Goal: Information Seeking & Learning: Check status

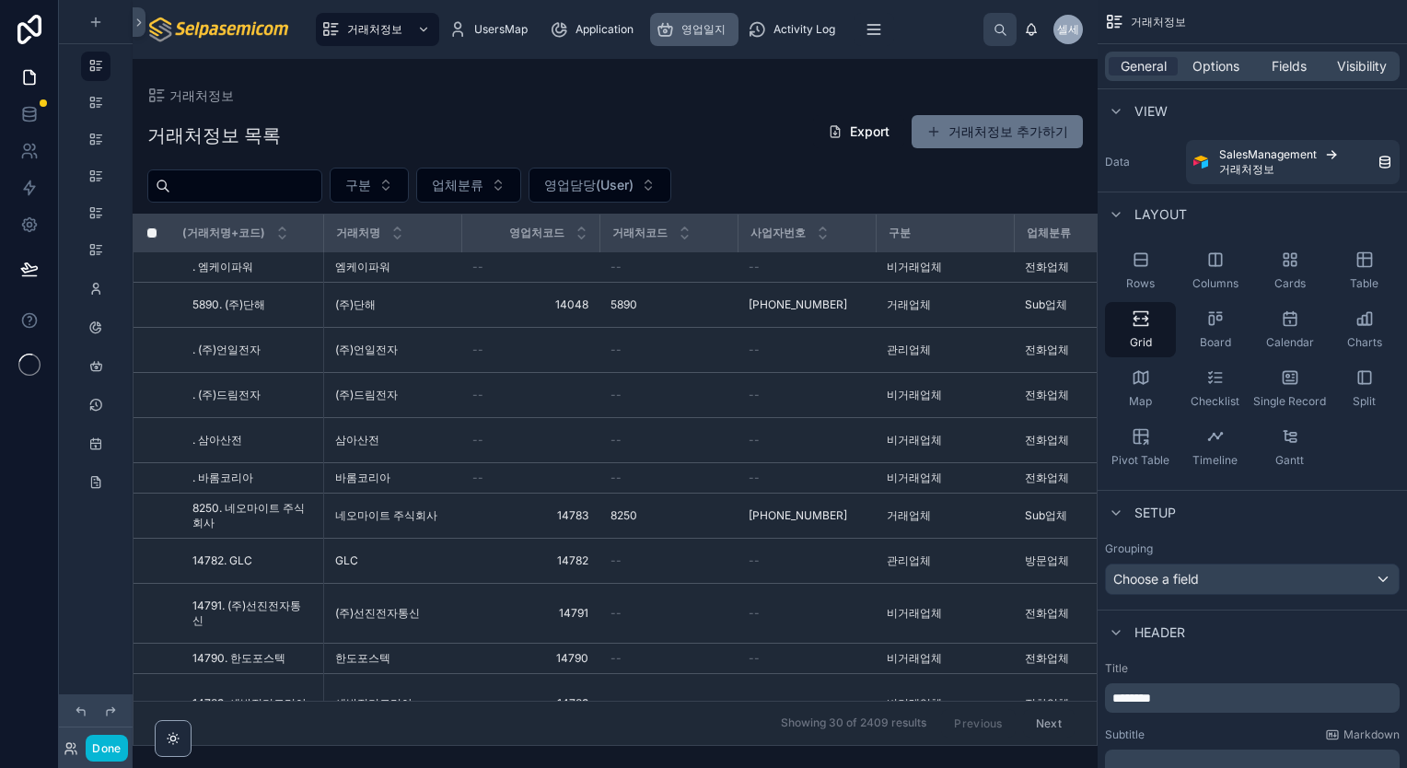
click at [689, 39] on div "영업일지" at bounding box center [694, 29] width 77 height 29
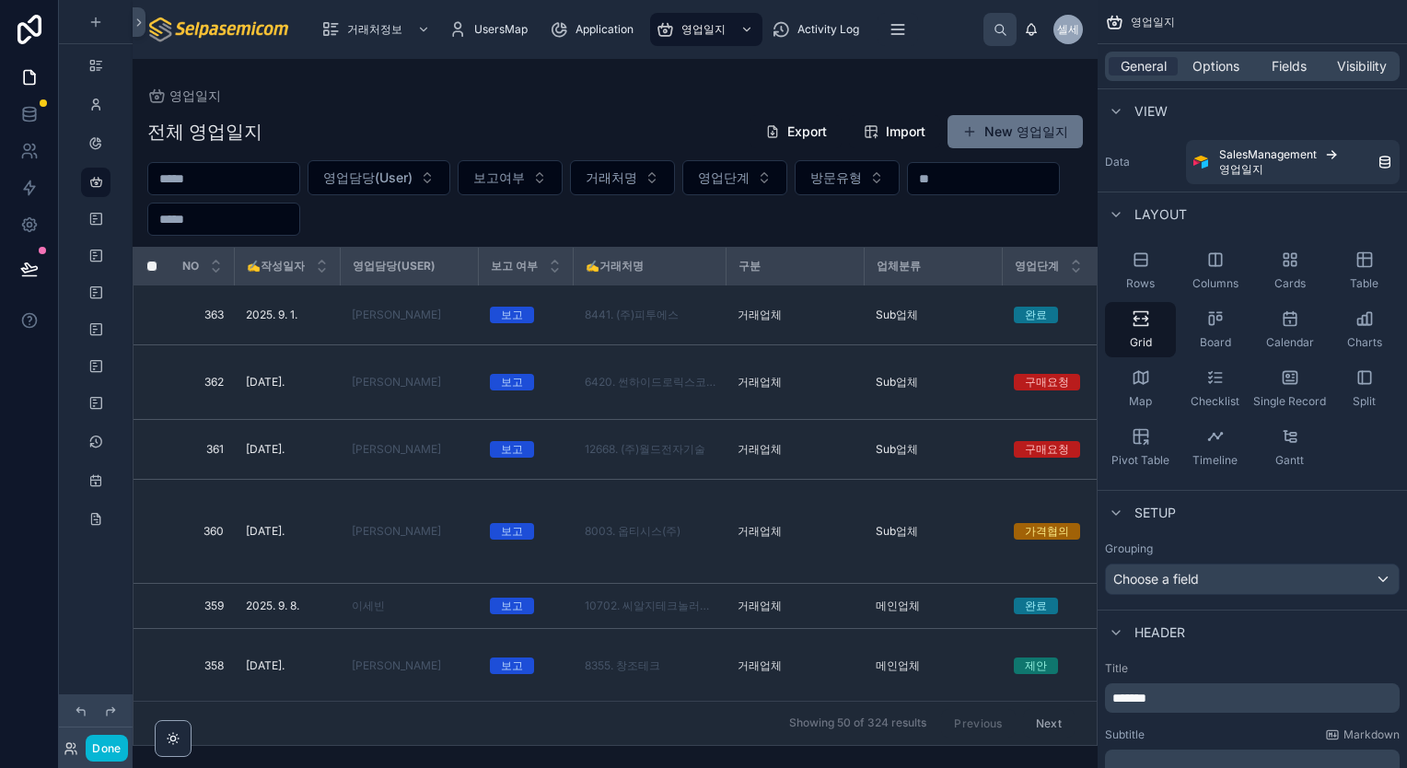
click at [306, 189] on div at bounding box center [615, 413] width 965 height 709
click at [250, 182] on input "text" at bounding box center [223, 179] width 151 height 26
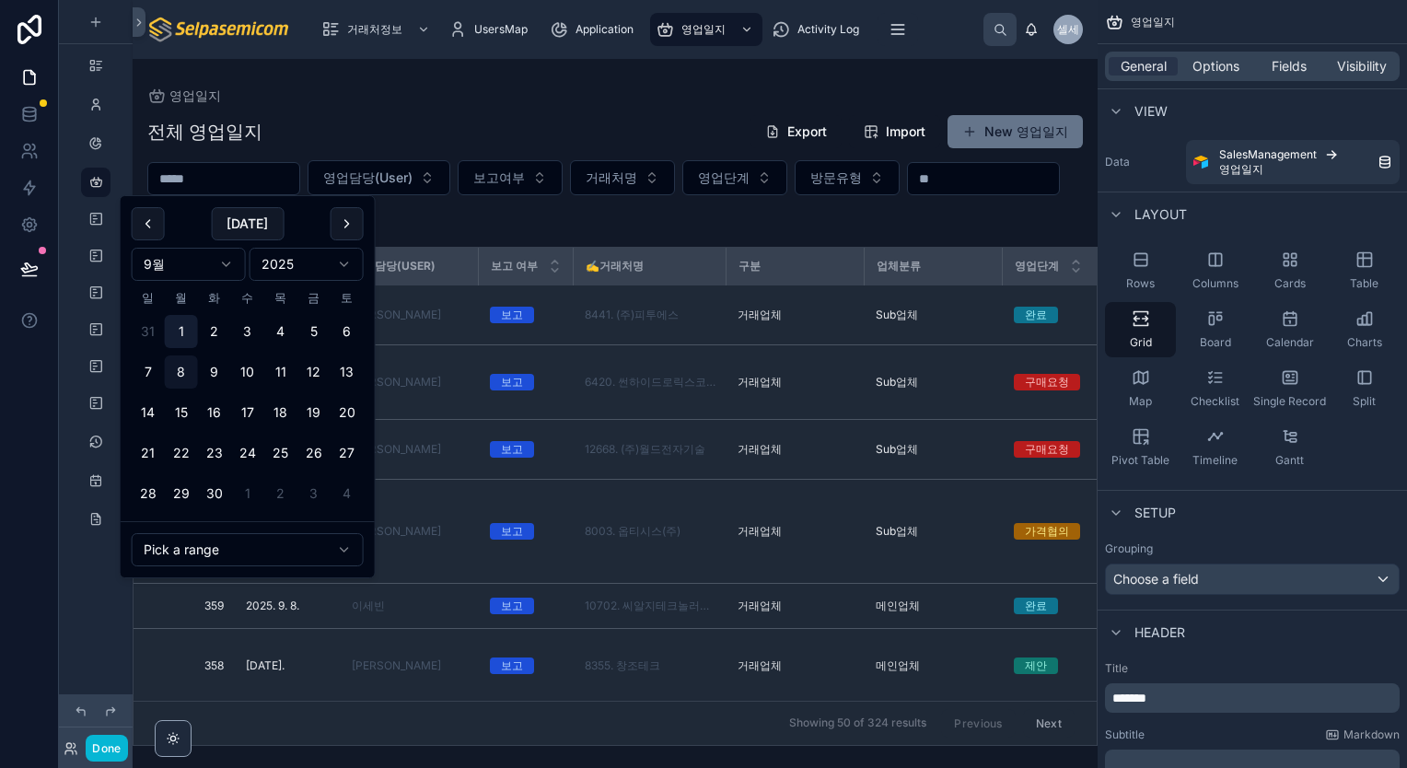
click at [183, 336] on button "1" at bounding box center [181, 331] width 33 height 33
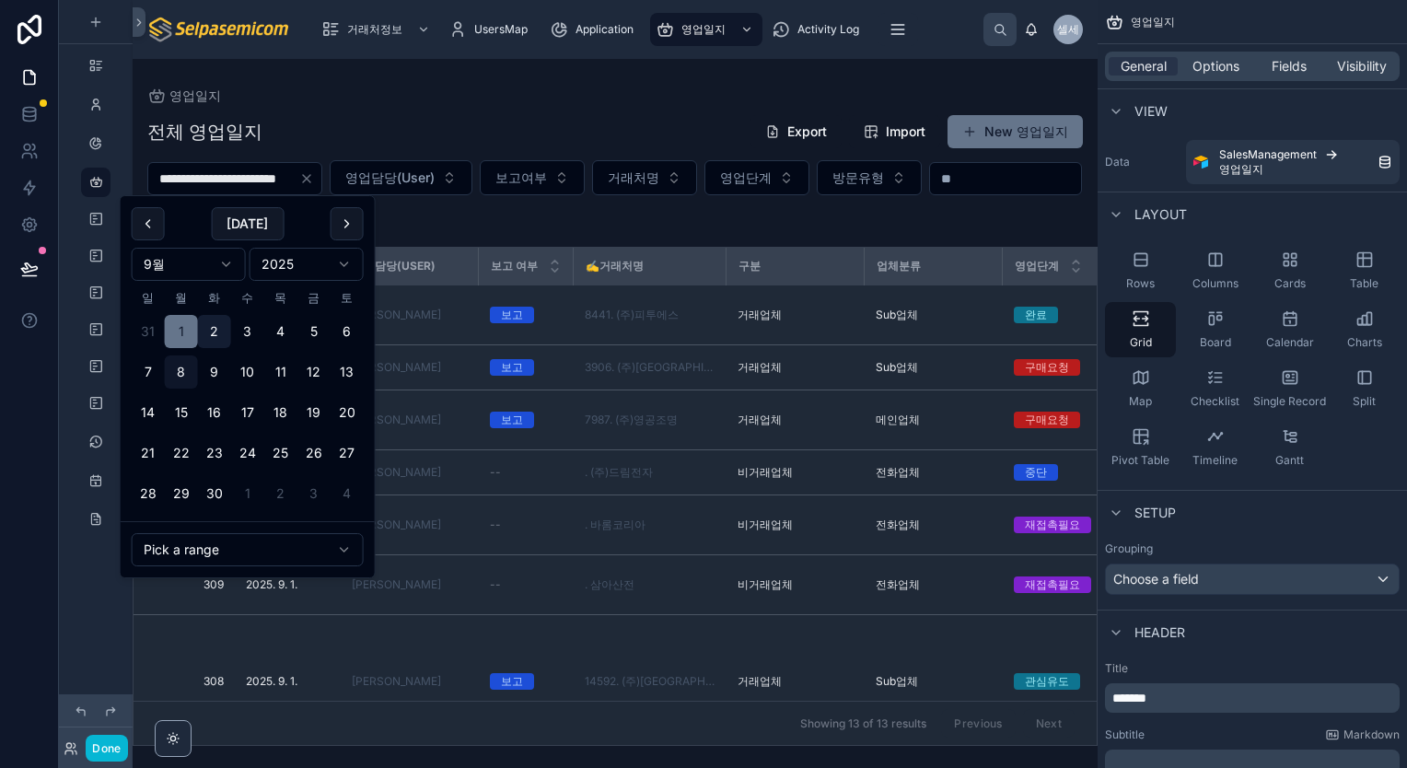
click at [209, 333] on button "2" at bounding box center [214, 331] width 33 height 33
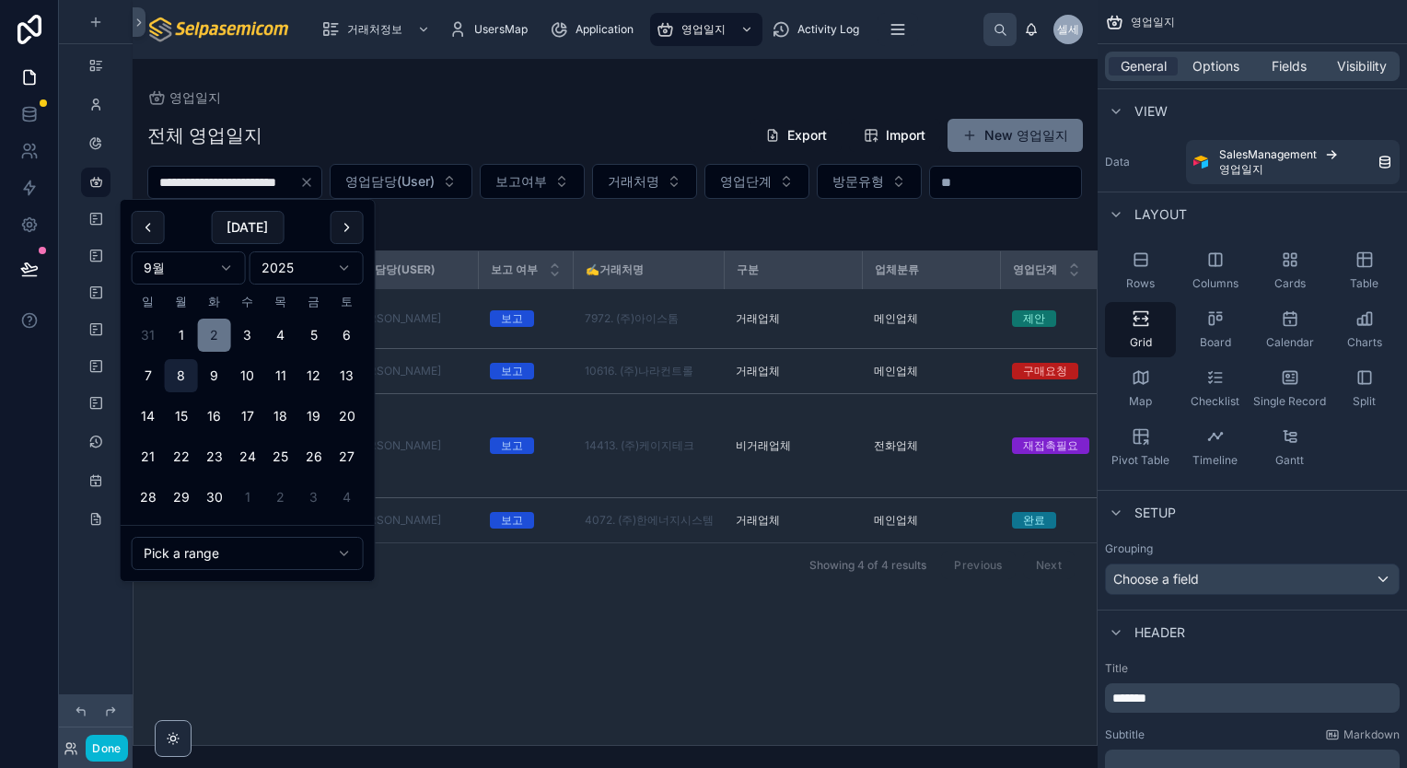
click at [183, 380] on button "8" at bounding box center [181, 375] width 33 height 33
type input "**********"
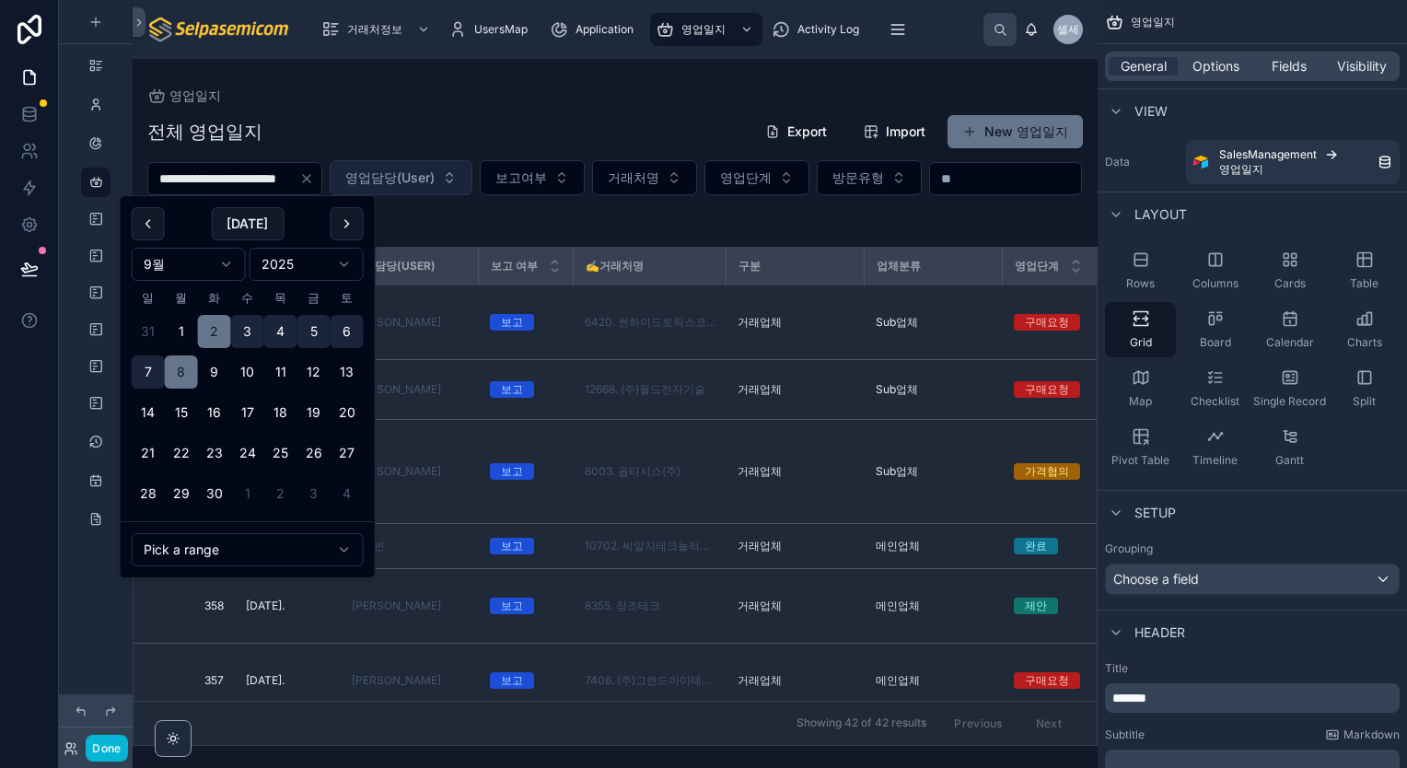
click at [472, 183] on button "영업담당(User)" at bounding box center [401, 177] width 143 height 35
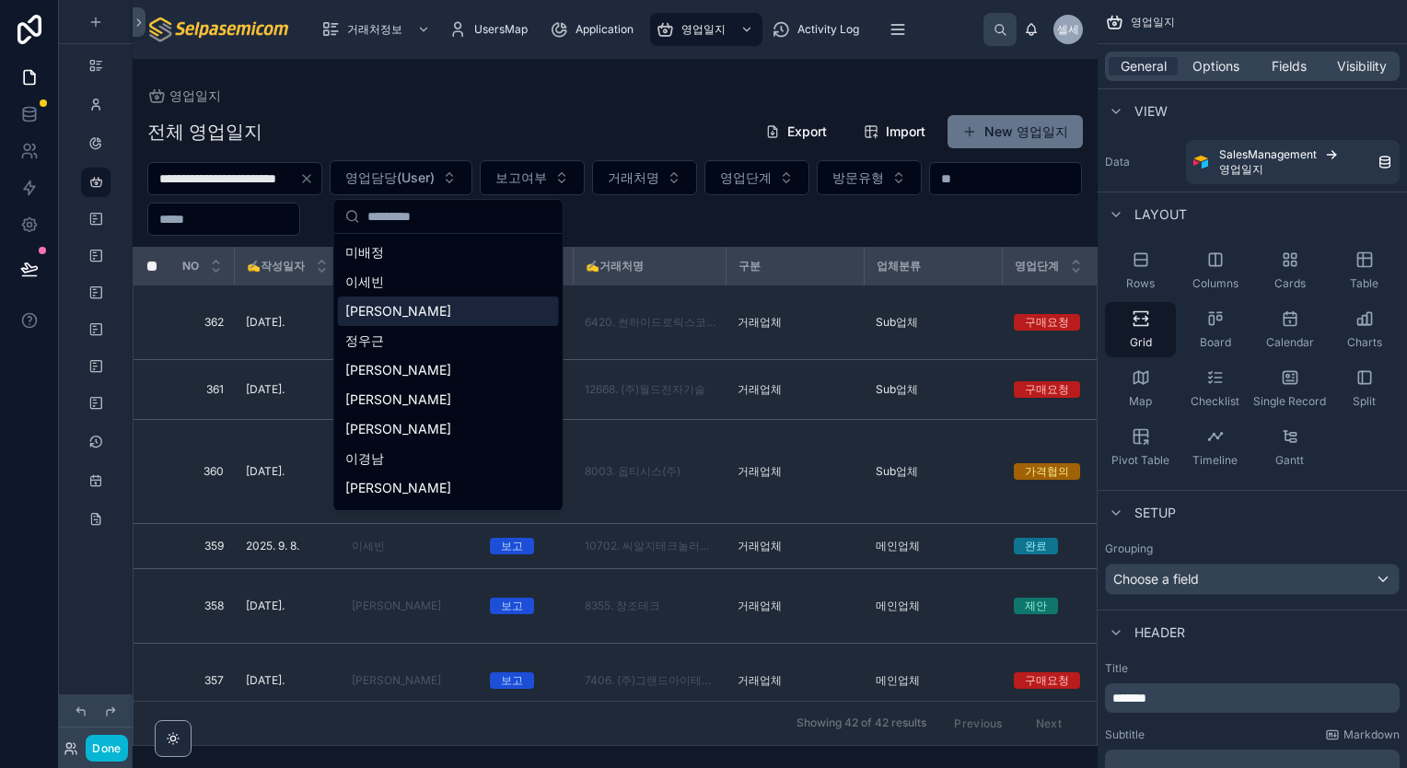
click at [438, 314] on div "[PERSON_NAME]" at bounding box center [448, 310] width 221 height 29
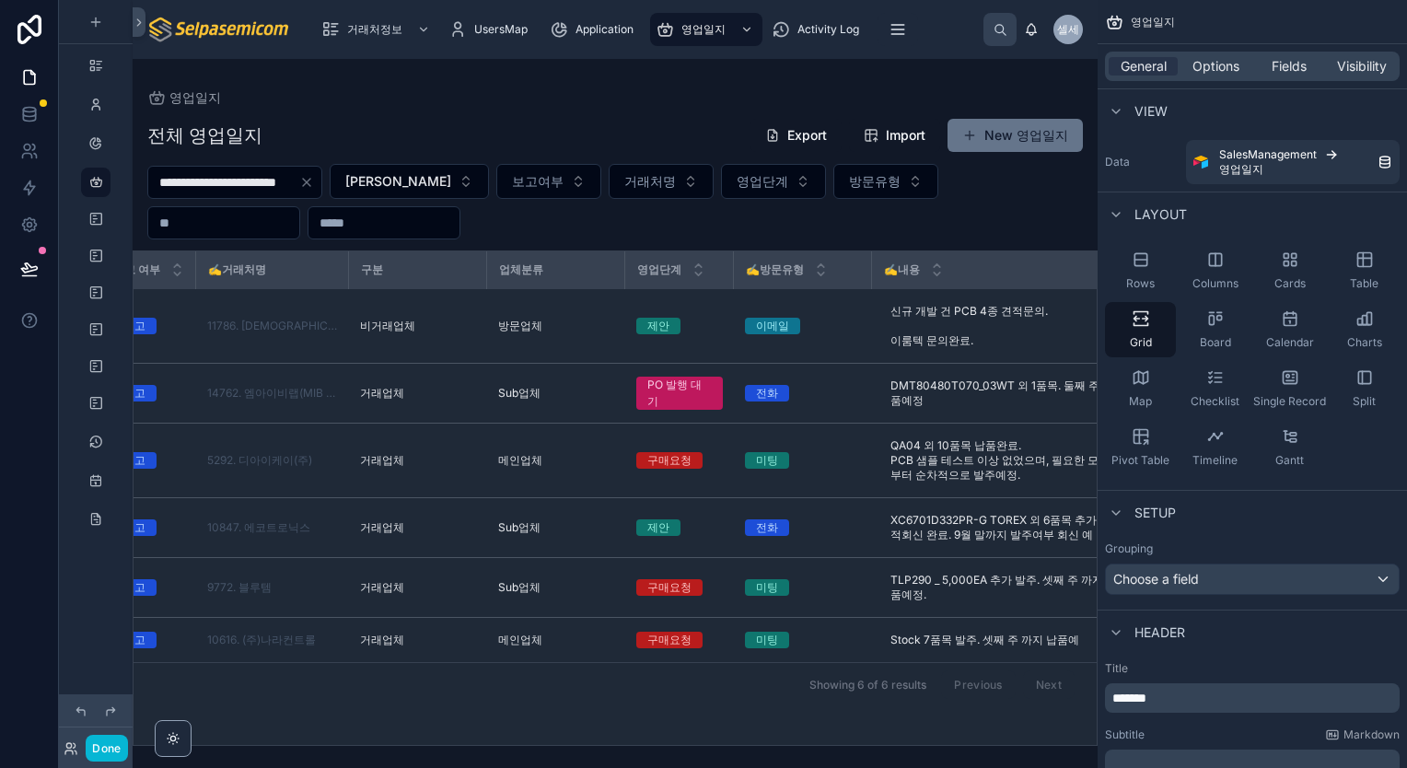
scroll to position [0, 364]
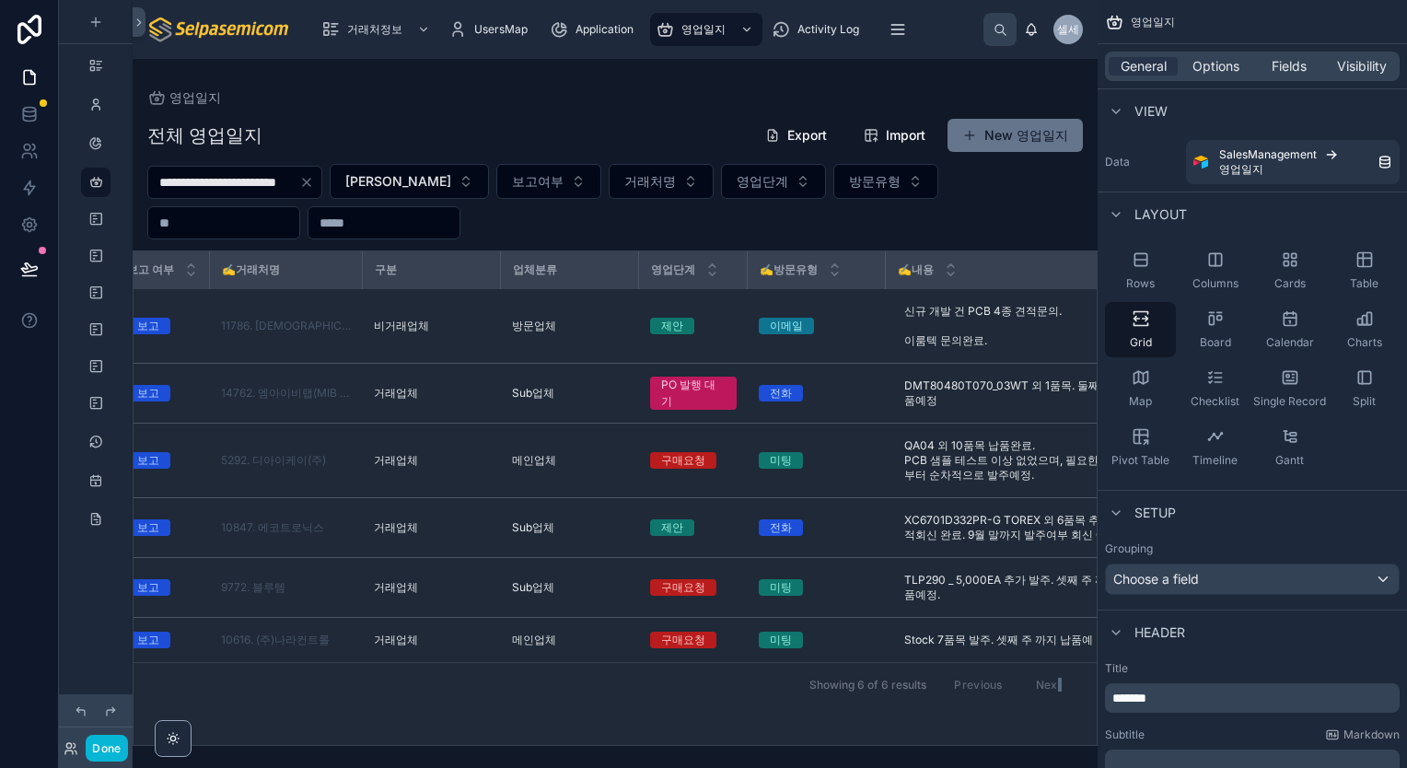
drag, startPoint x: 692, startPoint y: 735, endPoint x: 795, endPoint y: 738, distance: 103.2
click at [795, 738] on div "NO ✍️작성일자 영업담당(User) 보고 여부 ✍️거래처명 구분 업체분류 영업단계 ✍️방문유형 ✍️내용 첨부파일 ✍️다음액션일 보고서요약 후…" at bounding box center [614, 497] width 963 height 493
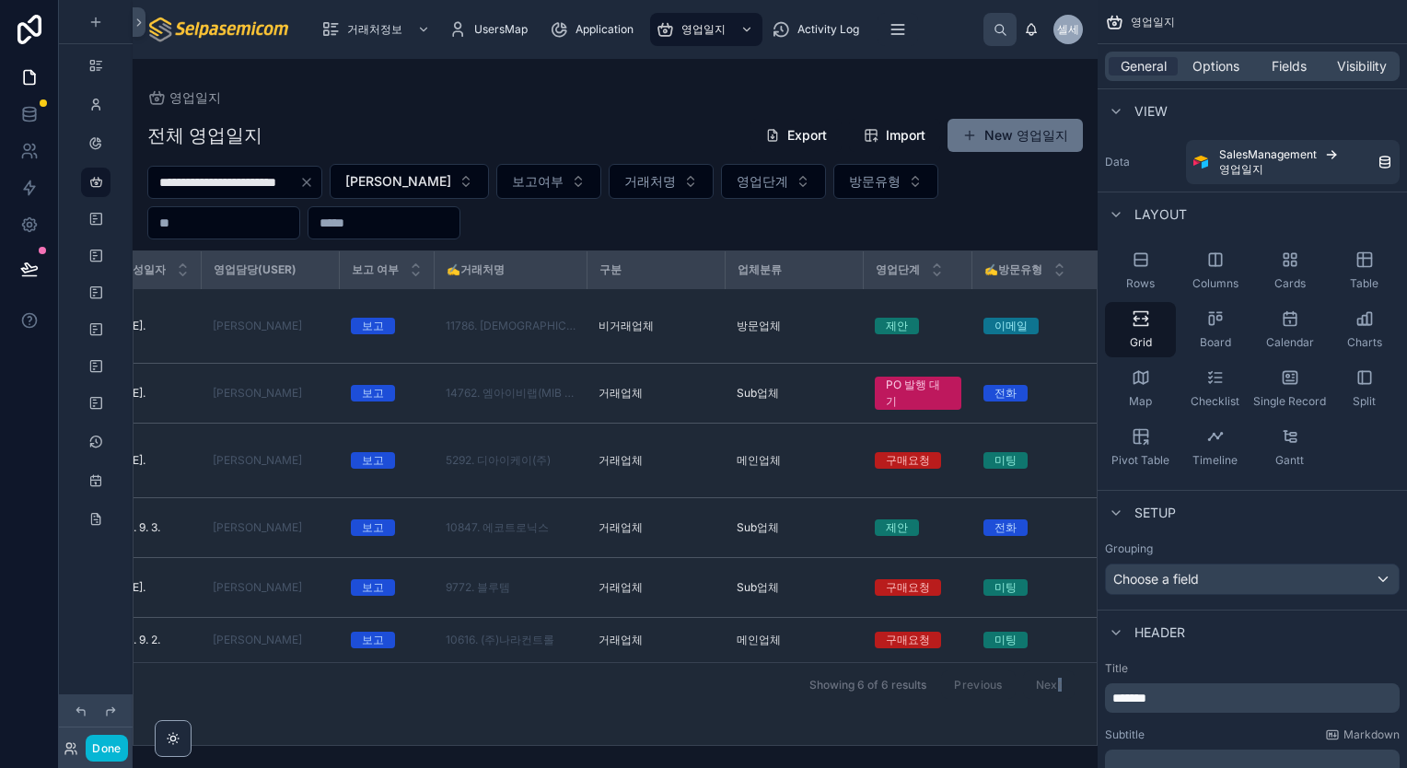
scroll to position [0, 0]
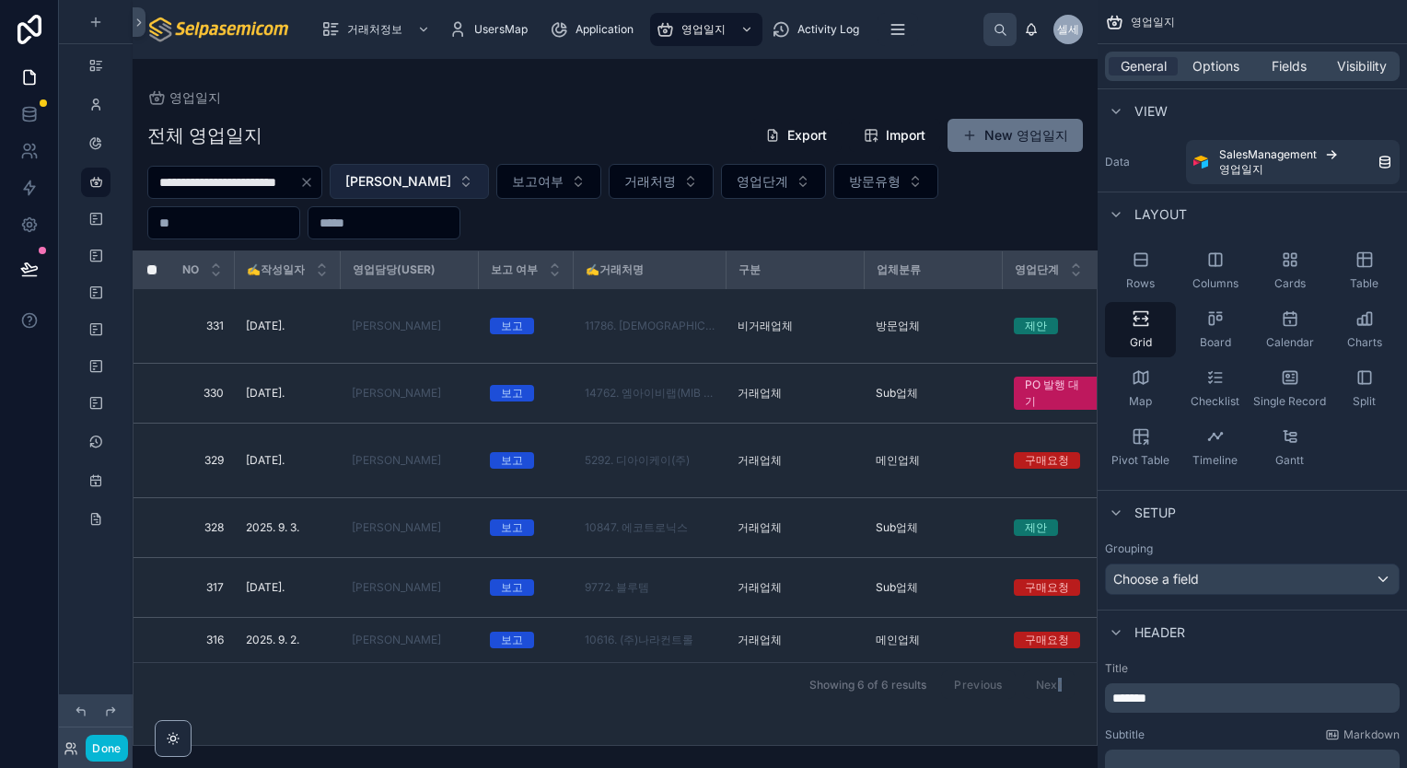
click at [452, 188] on button "[PERSON_NAME]" at bounding box center [409, 181] width 159 height 35
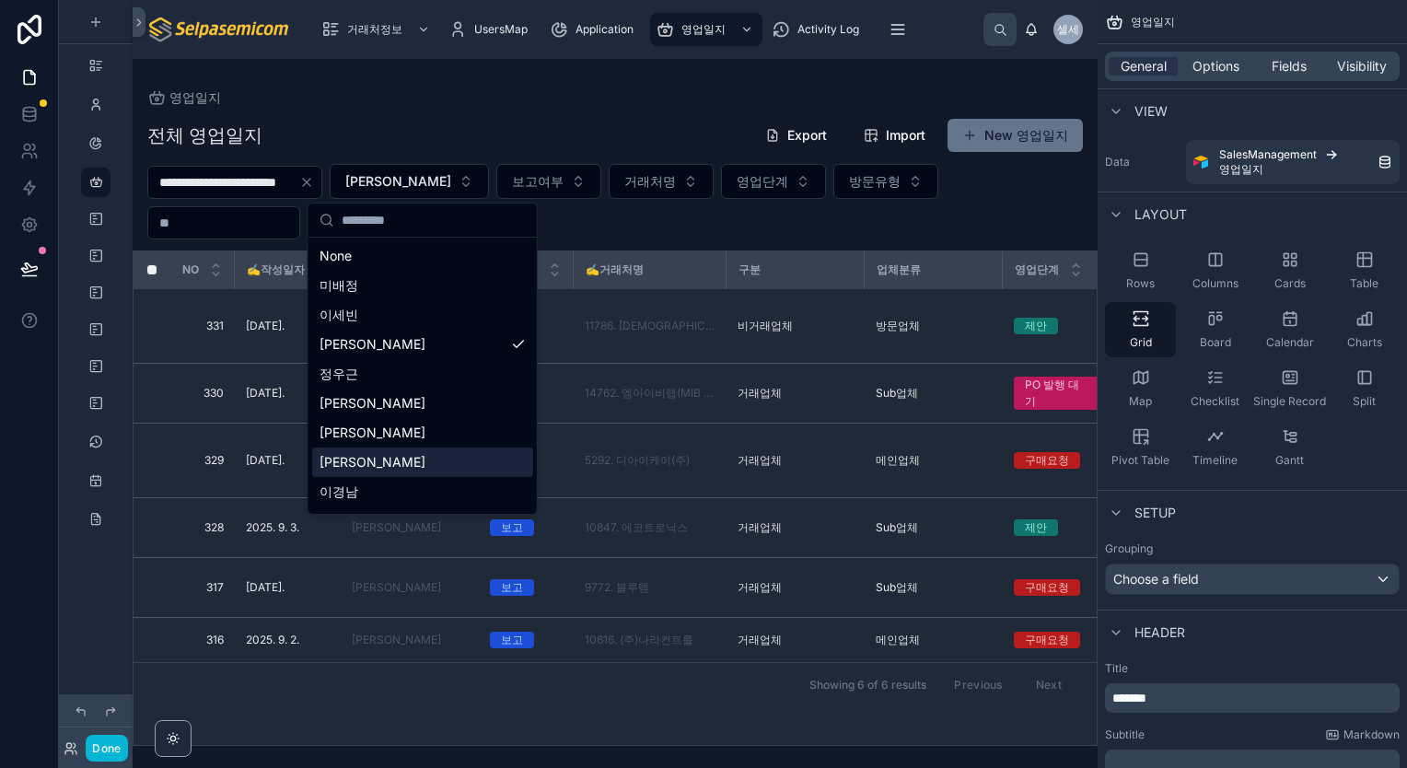
click at [359, 463] on div "[PERSON_NAME]" at bounding box center [422, 461] width 221 height 29
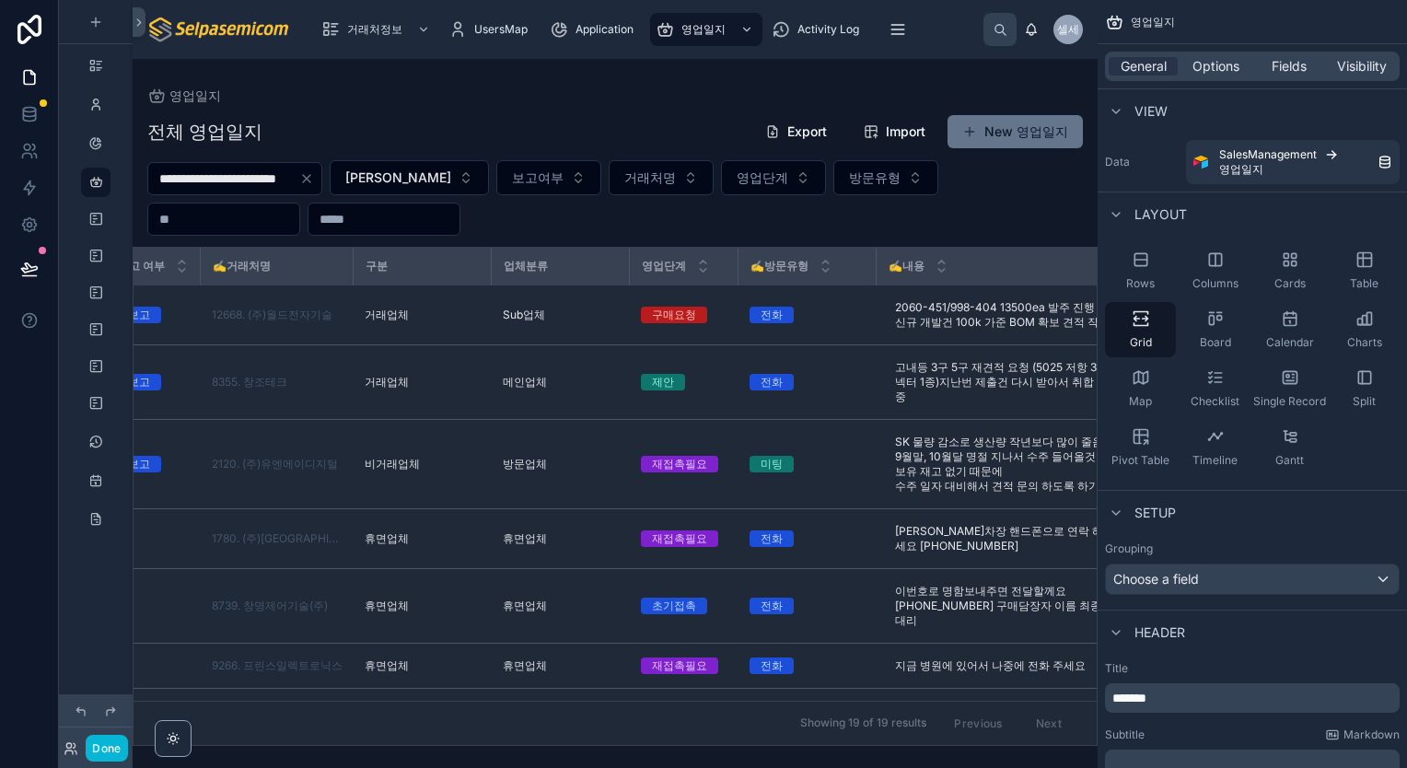
scroll to position [0, 442]
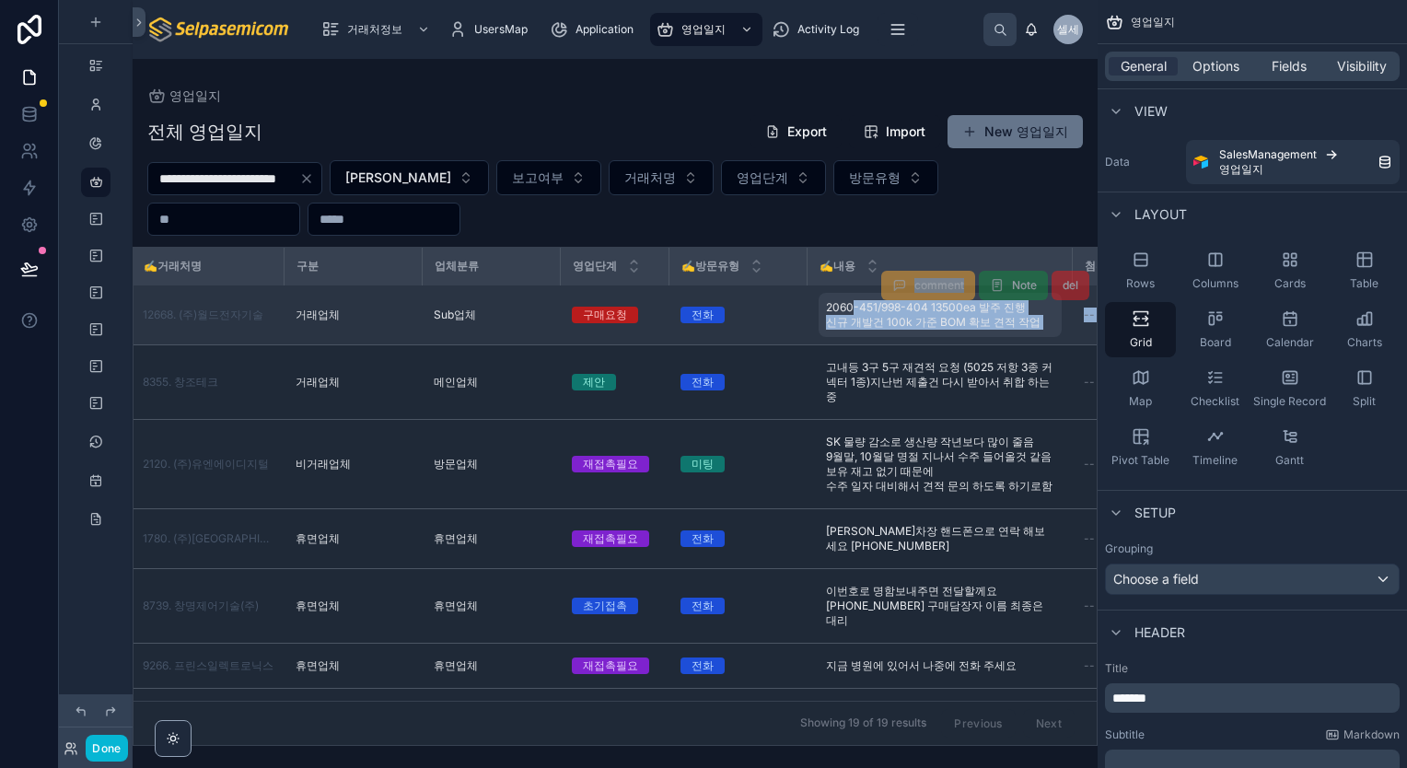
drag, startPoint x: 929, startPoint y: 306, endPoint x: 850, endPoint y: 308, distance: 79.2
click at [850, 308] on tr "[PHONE_NUMBER][DATE]. [DATE]. 최한얼 보고 12668. (주)월드전자기술 거래업체 Sub업체 구매요청 전화 [PHONE…" at bounding box center [782, 315] width 2180 height 60
drag, startPoint x: 850, startPoint y: 308, endPoint x: 880, endPoint y: 316, distance: 31.3
click at [880, 316] on span "2060-451/998-404 13500ea 발주 진행 신규 개발건 100k 가준 BOM 확보 견적 작업" at bounding box center [940, 314] width 228 height 29
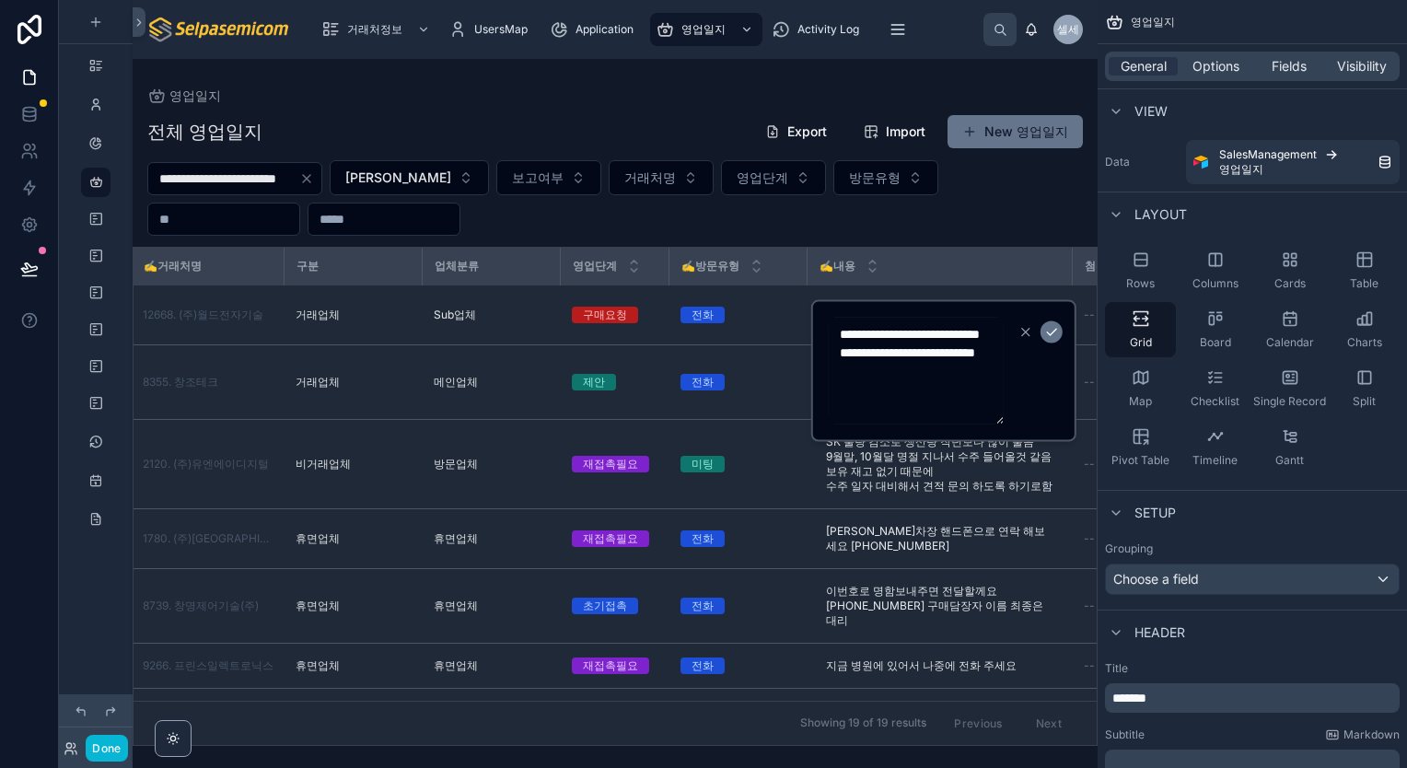
drag, startPoint x: 961, startPoint y: 334, endPoint x: 829, endPoint y: 332, distance: 132.6
click at [829, 332] on textarea "**********" at bounding box center [916, 371] width 175 height 107
click at [1027, 339] on button "button" at bounding box center [1026, 332] width 22 height 22
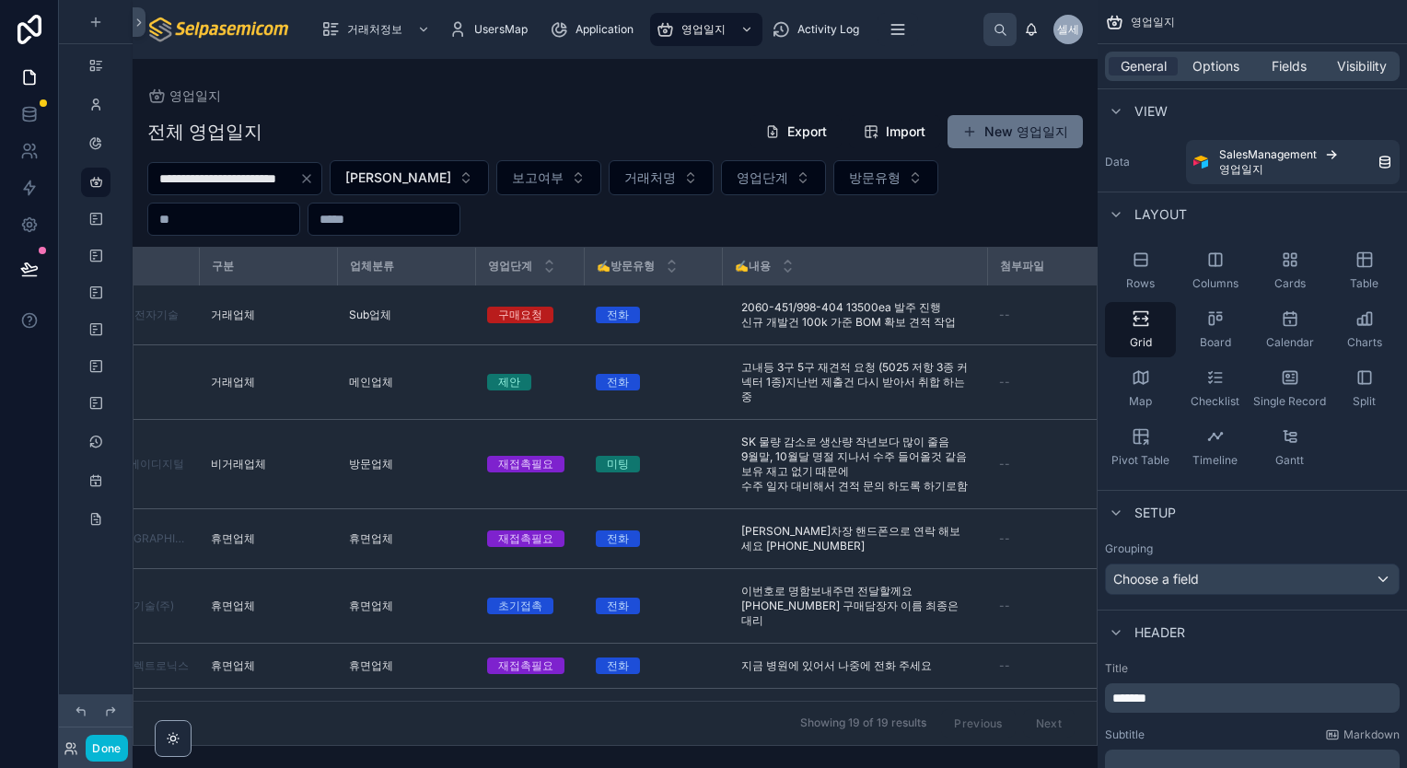
scroll to position [0, 0]
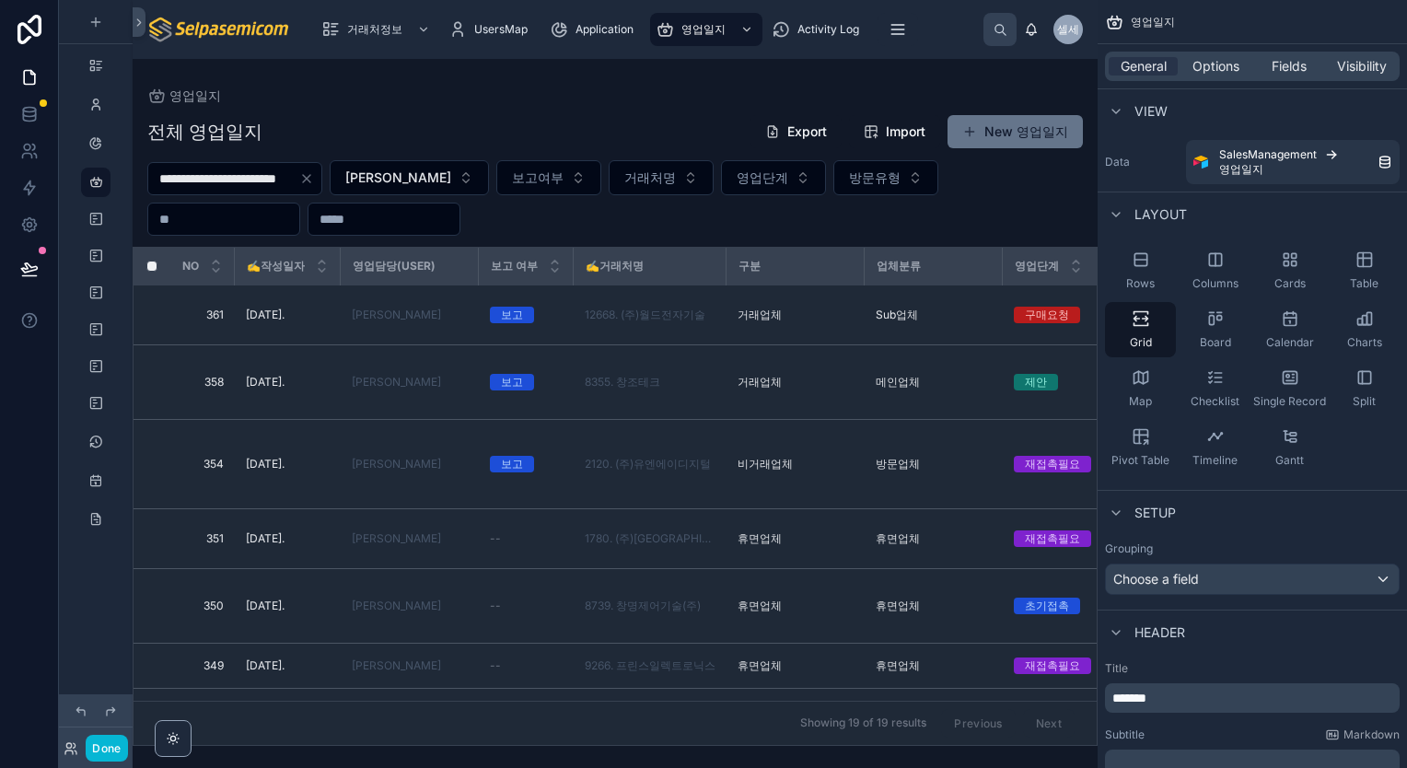
drag, startPoint x: 454, startPoint y: 735, endPoint x: 780, endPoint y: 737, distance: 325.9
click at [780, 737] on div "NO ✍️작성일자 영업담당(User) 보고 여부 ✍️거래처명 구분 업체분류 영업단계 ✍️방문유형 ✍️내용 첨부파일 ✍️다음액션일 보고서요약 후…" at bounding box center [614, 496] width 963 height 497
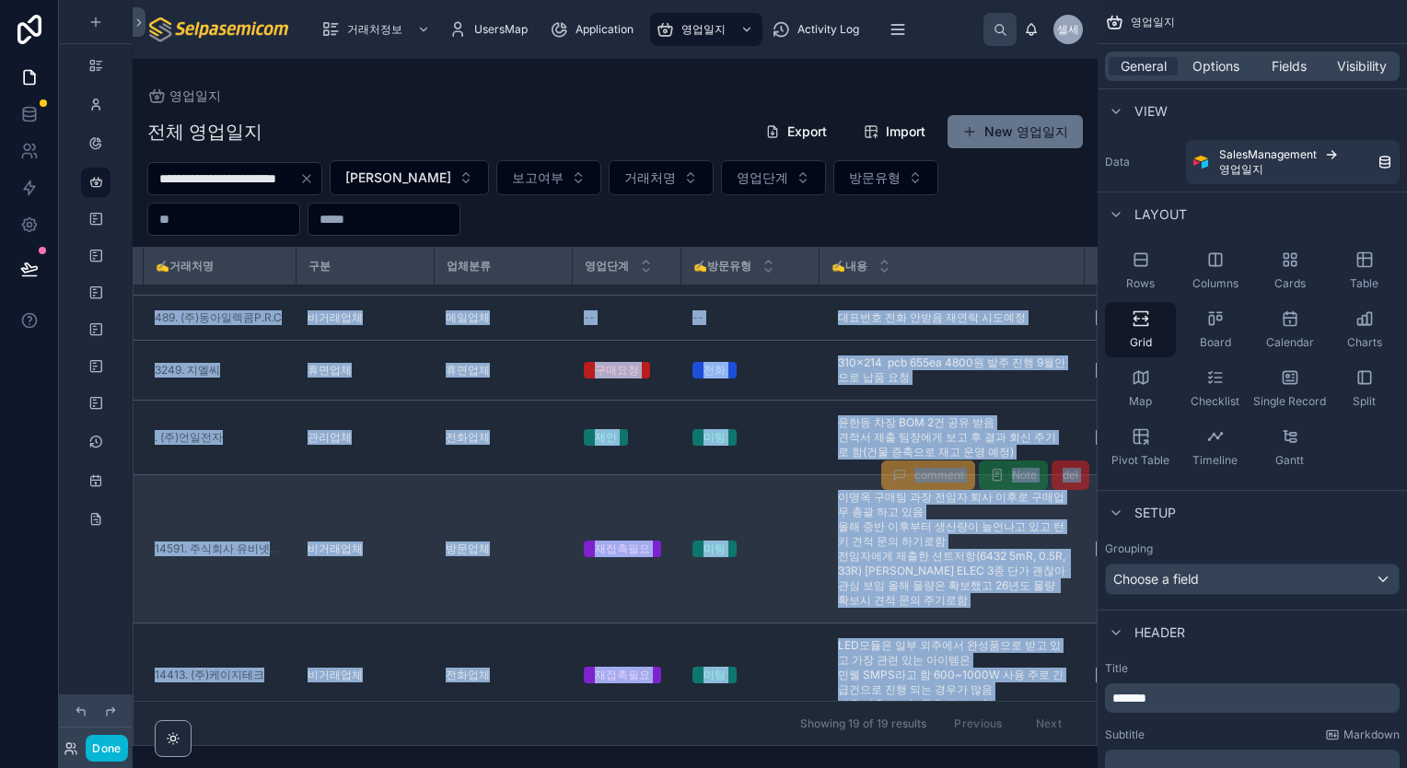
scroll to position [858, 430]
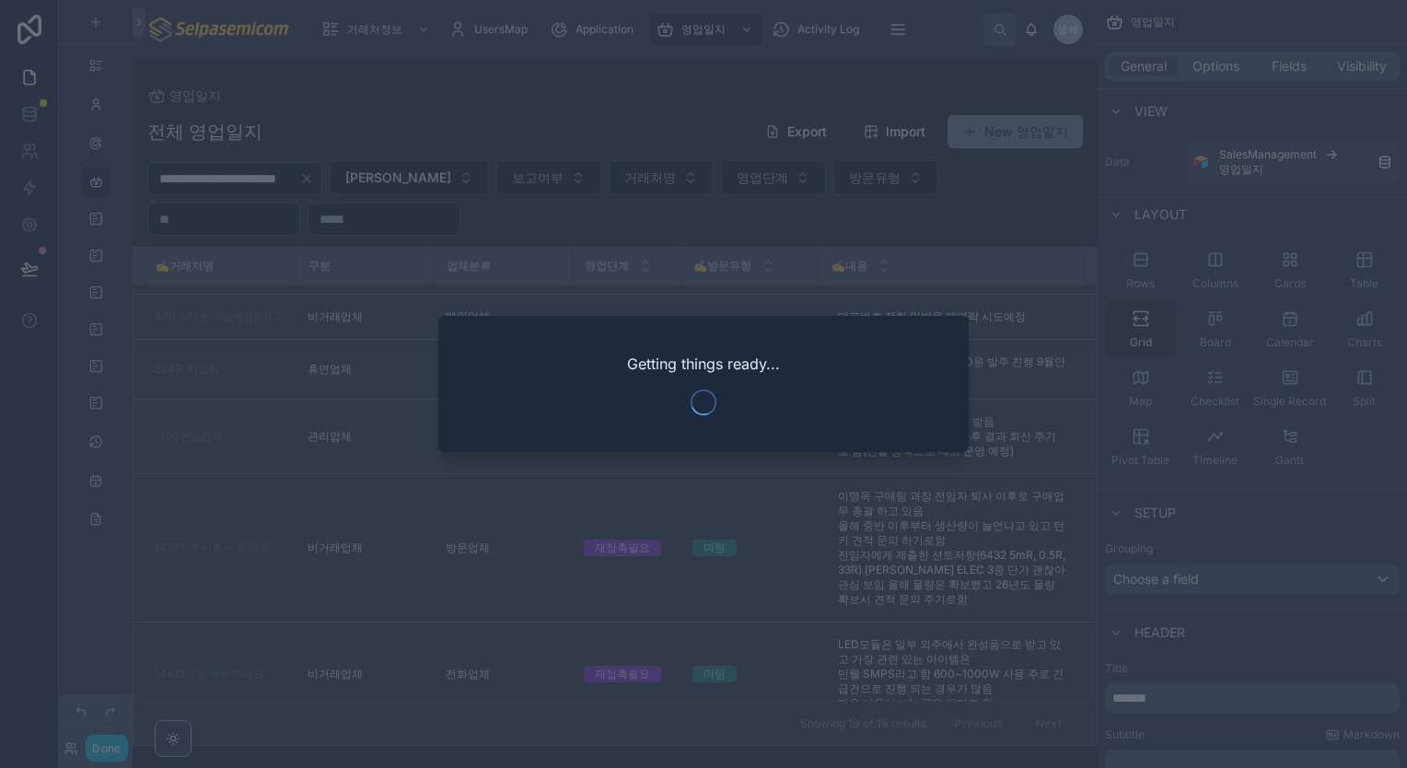
drag, startPoint x: 1094, startPoint y: 593, endPoint x: 1092, endPoint y: 573, distance: 20.3
click at [1092, 573] on div at bounding box center [703, 384] width 1407 height 768
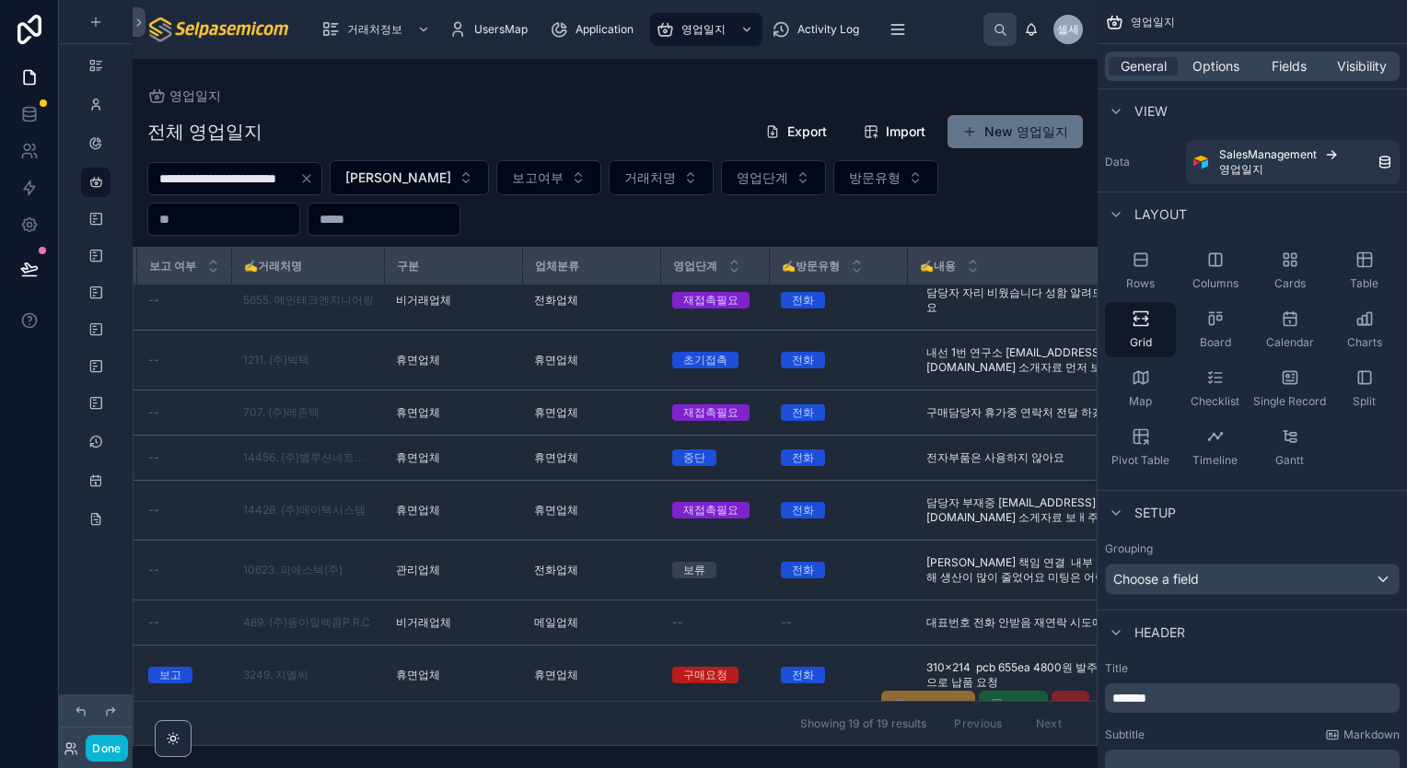
scroll to position [858, 342]
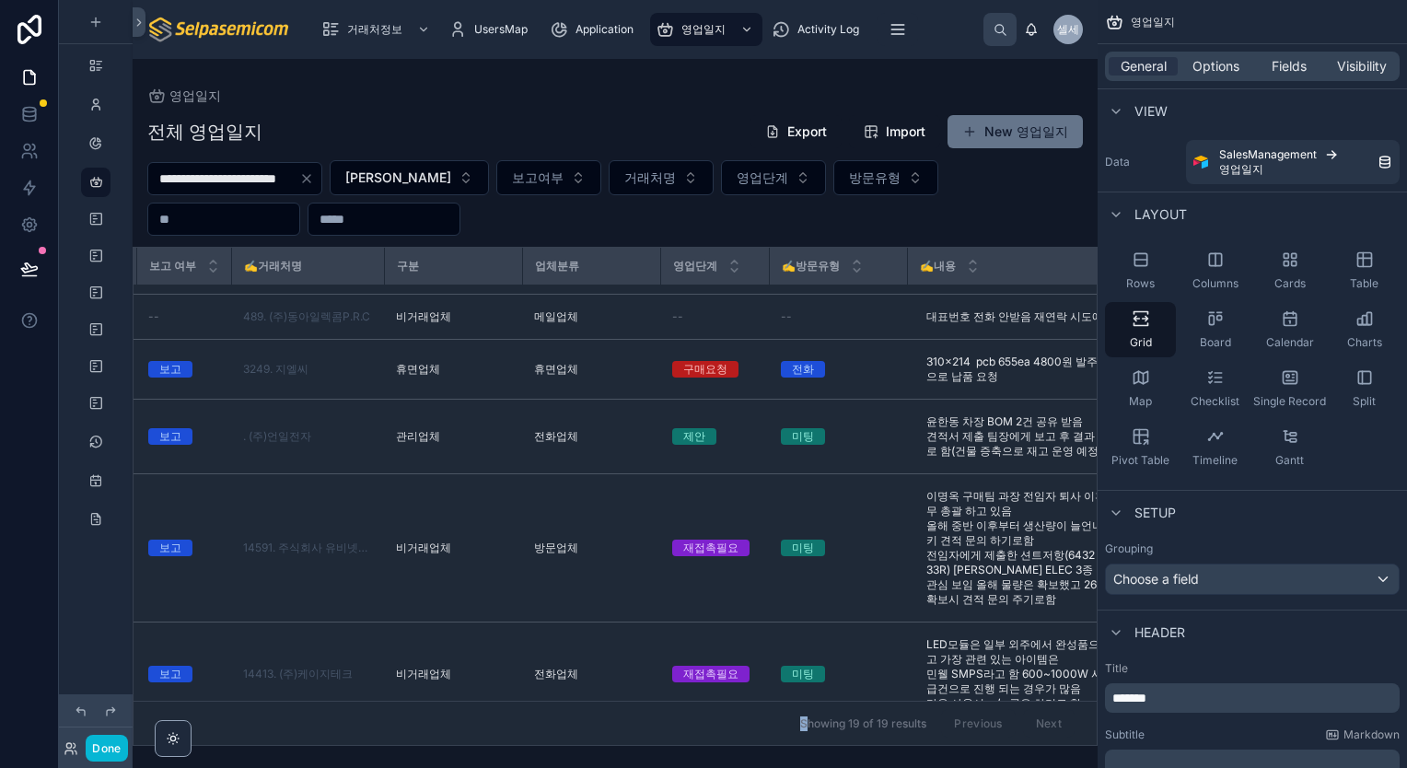
drag, startPoint x: 575, startPoint y: 735, endPoint x: 797, endPoint y: 731, distance: 222.8
click at [797, 731] on div "Showing 19 of 19 results Previous Next" at bounding box center [614, 723] width 963 height 44
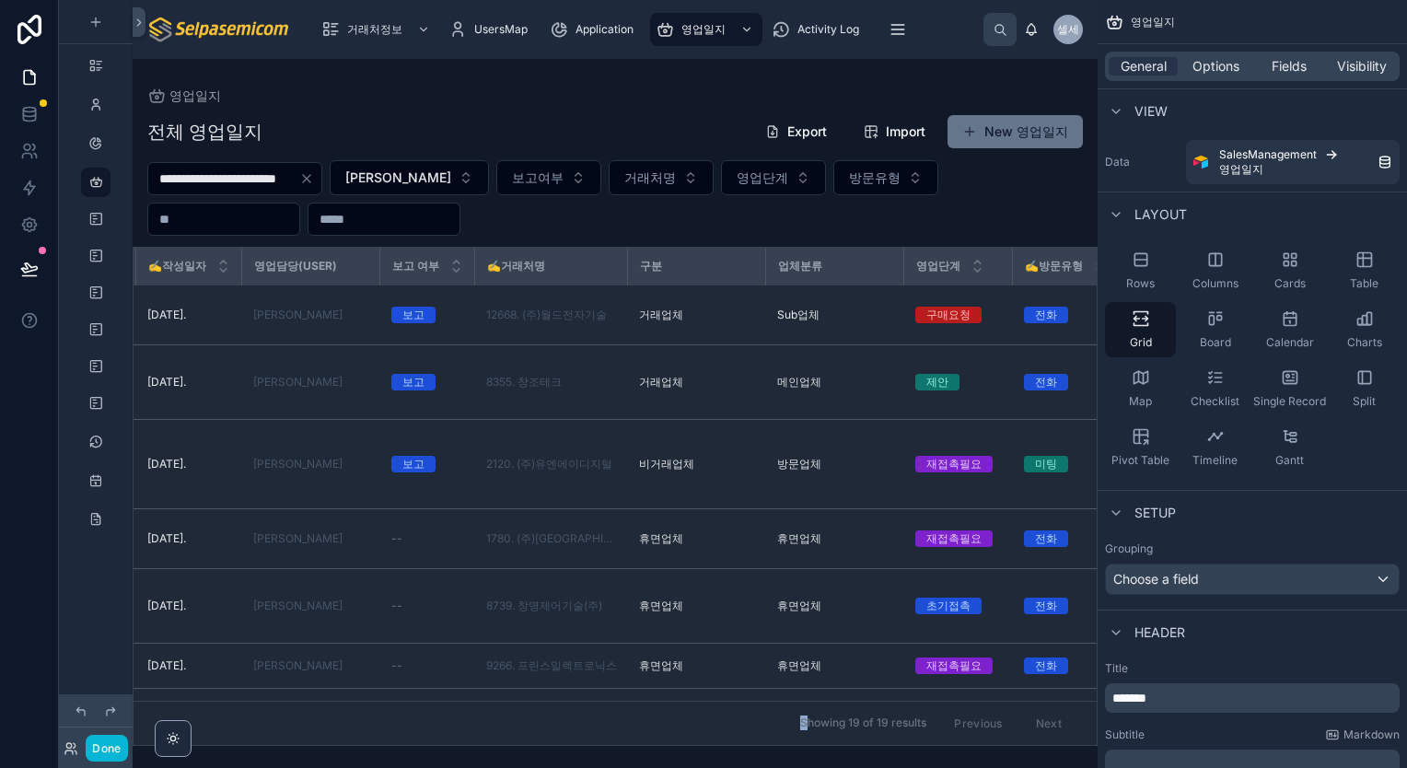
scroll to position [0, 0]
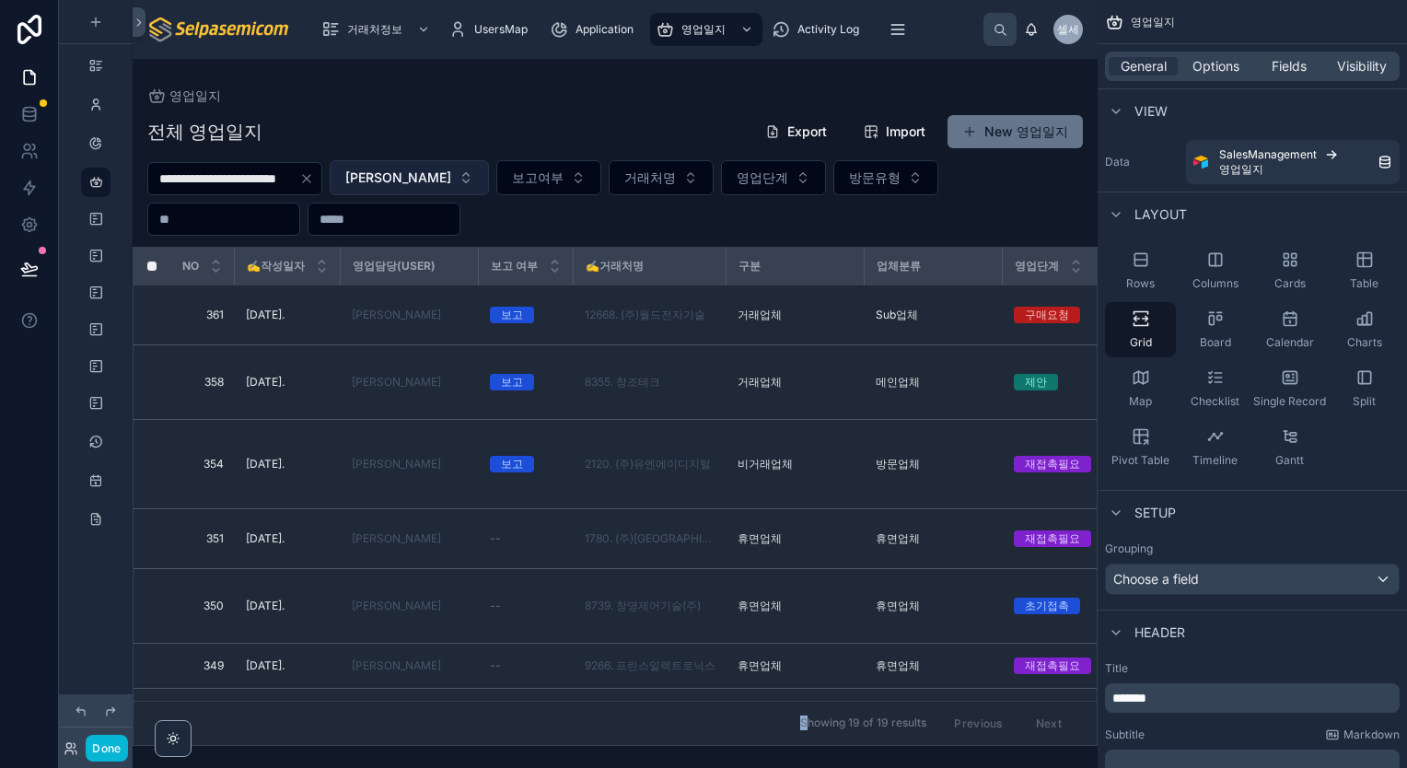
click at [446, 182] on button "[PERSON_NAME]" at bounding box center [409, 177] width 159 height 35
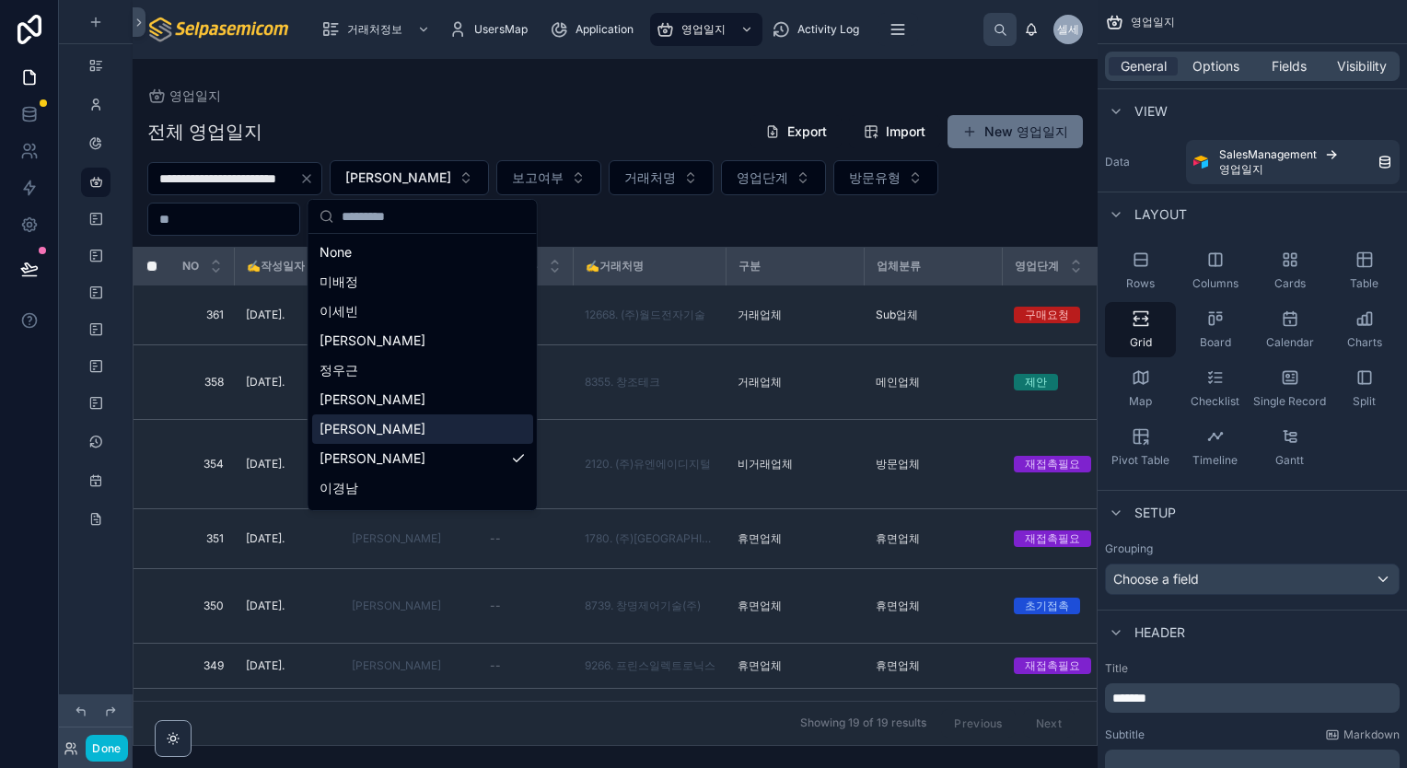
click at [377, 431] on div "[PERSON_NAME]" at bounding box center [422, 428] width 221 height 29
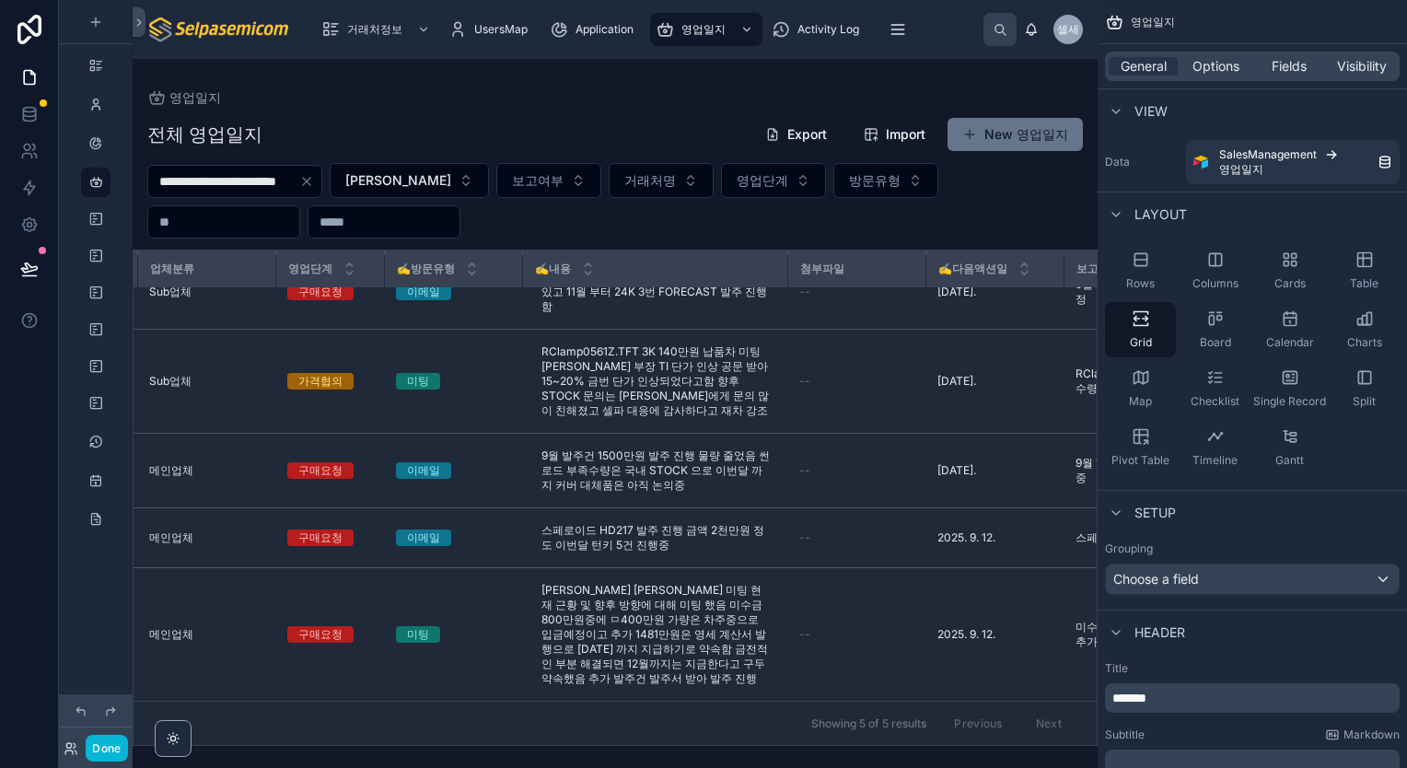
scroll to position [40, 0]
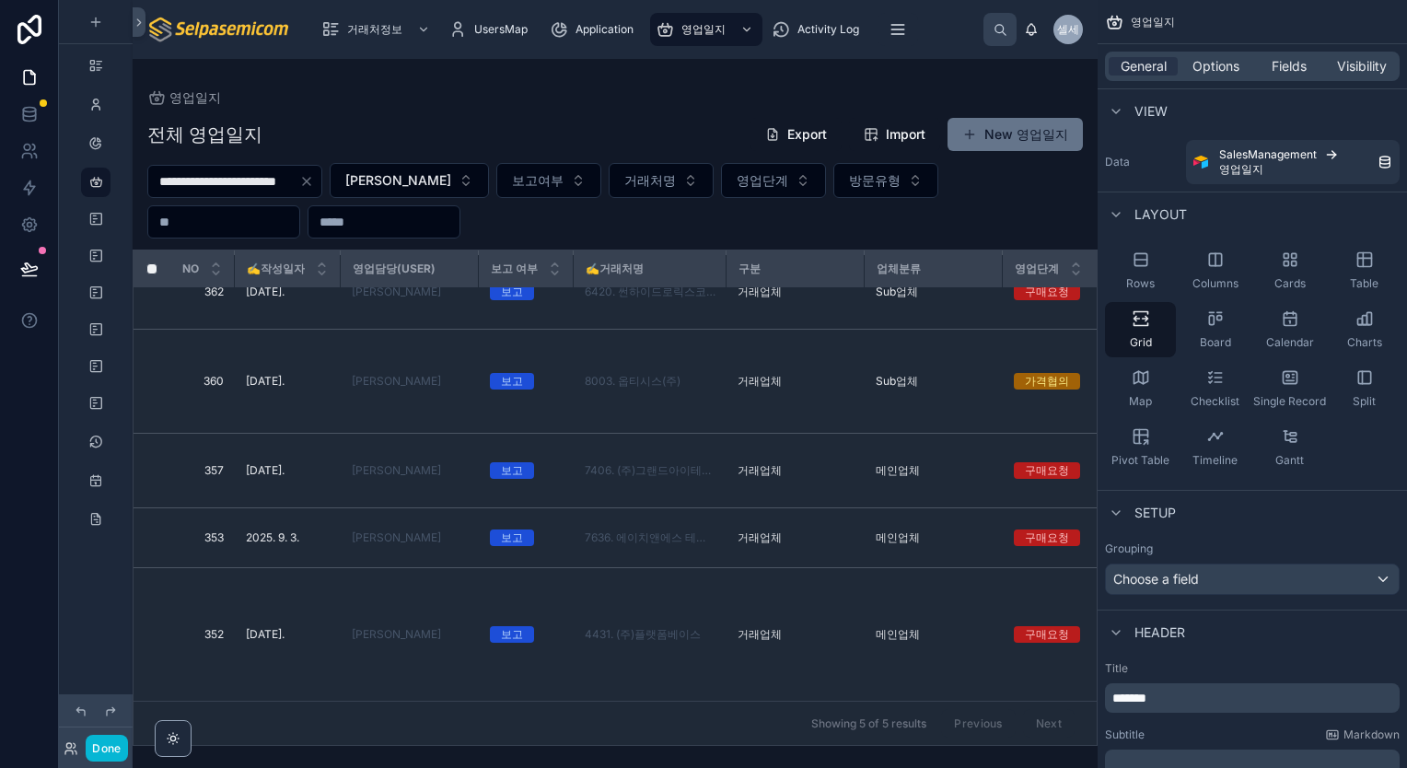
drag, startPoint x: 412, startPoint y: 734, endPoint x: 613, endPoint y: 732, distance: 201.6
click at [613, 732] on div "Showing 5 of 5 results Previous Next" at bounding box center [614, 723] width 963 height 44
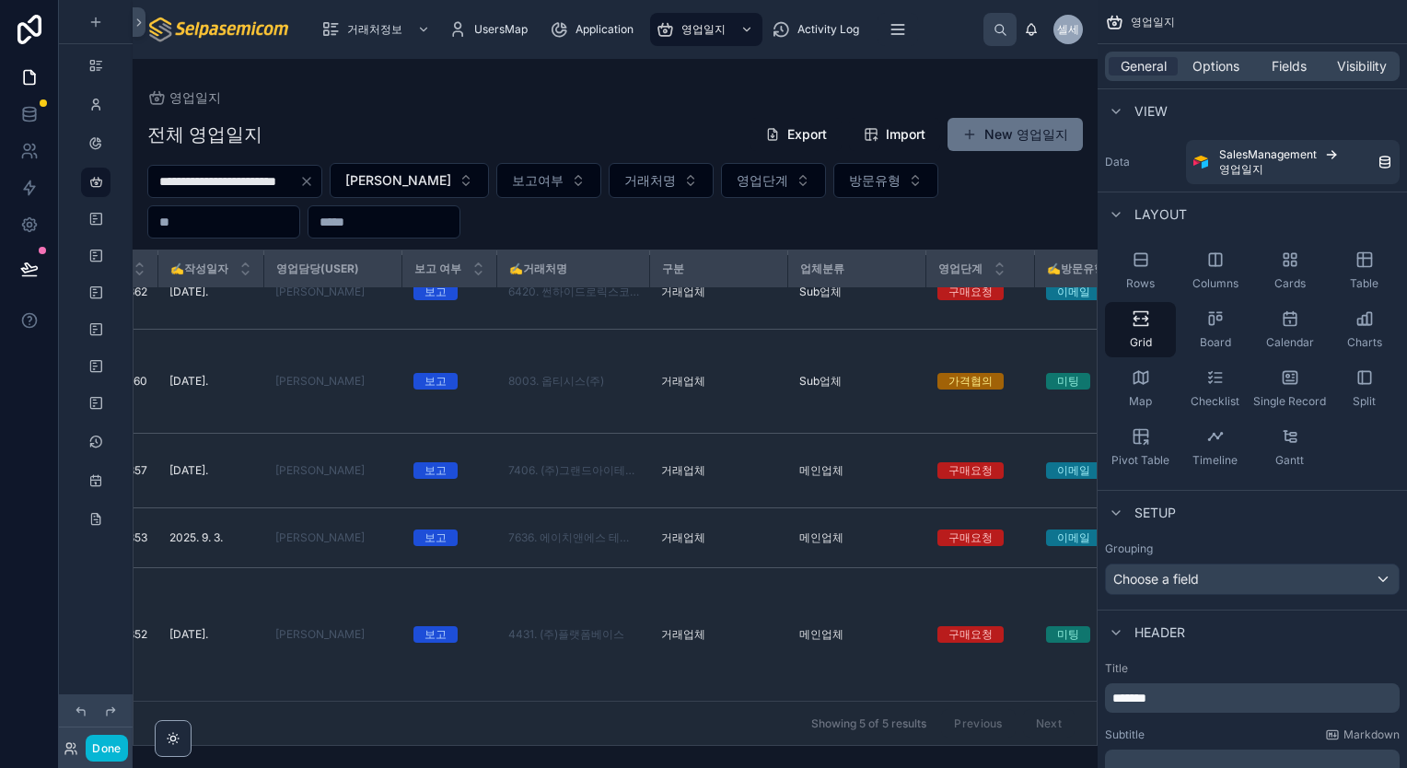
scroll to position [40, 29]
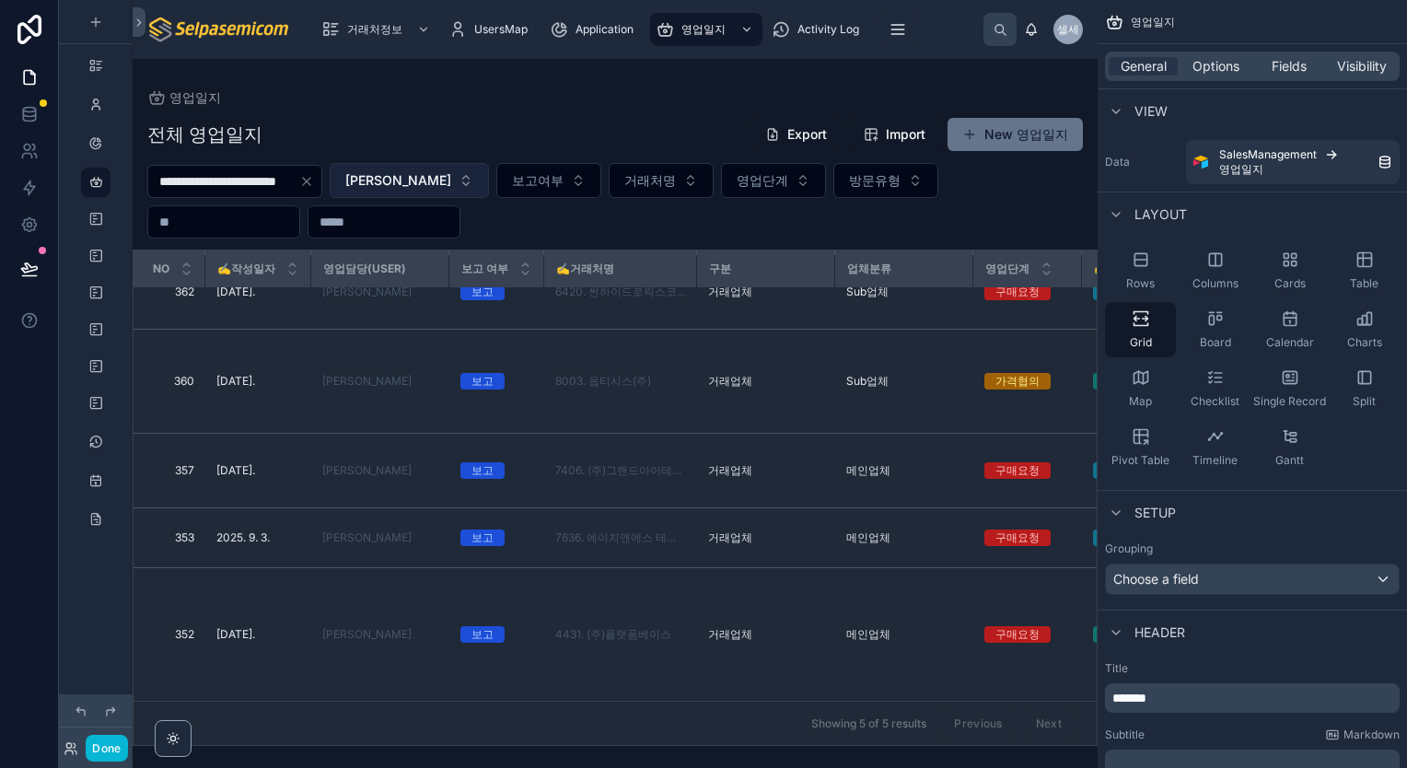
click at [442, 188] on button "[PERSON_NAME]" at bounding box center [409, 180] width 159 height 35
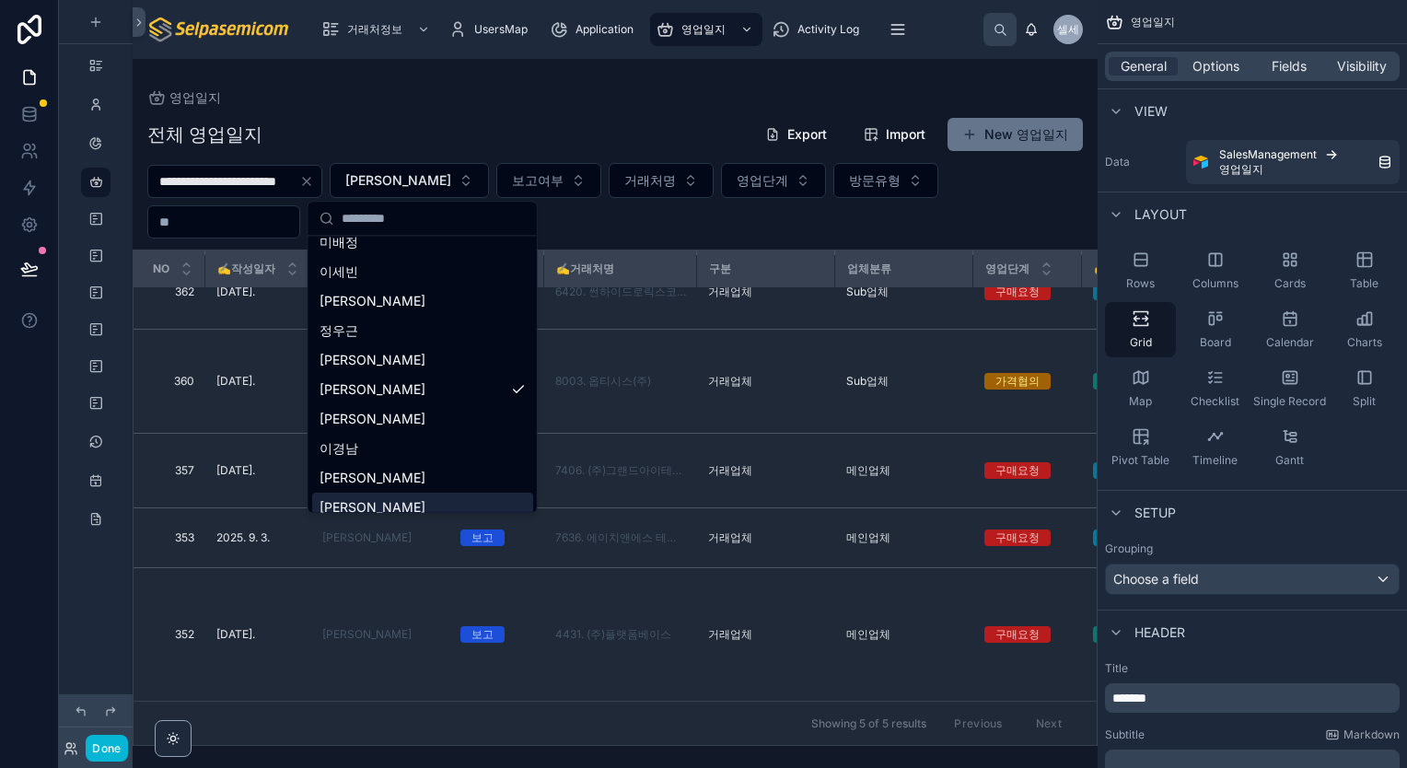
scroll to position [0, 0]
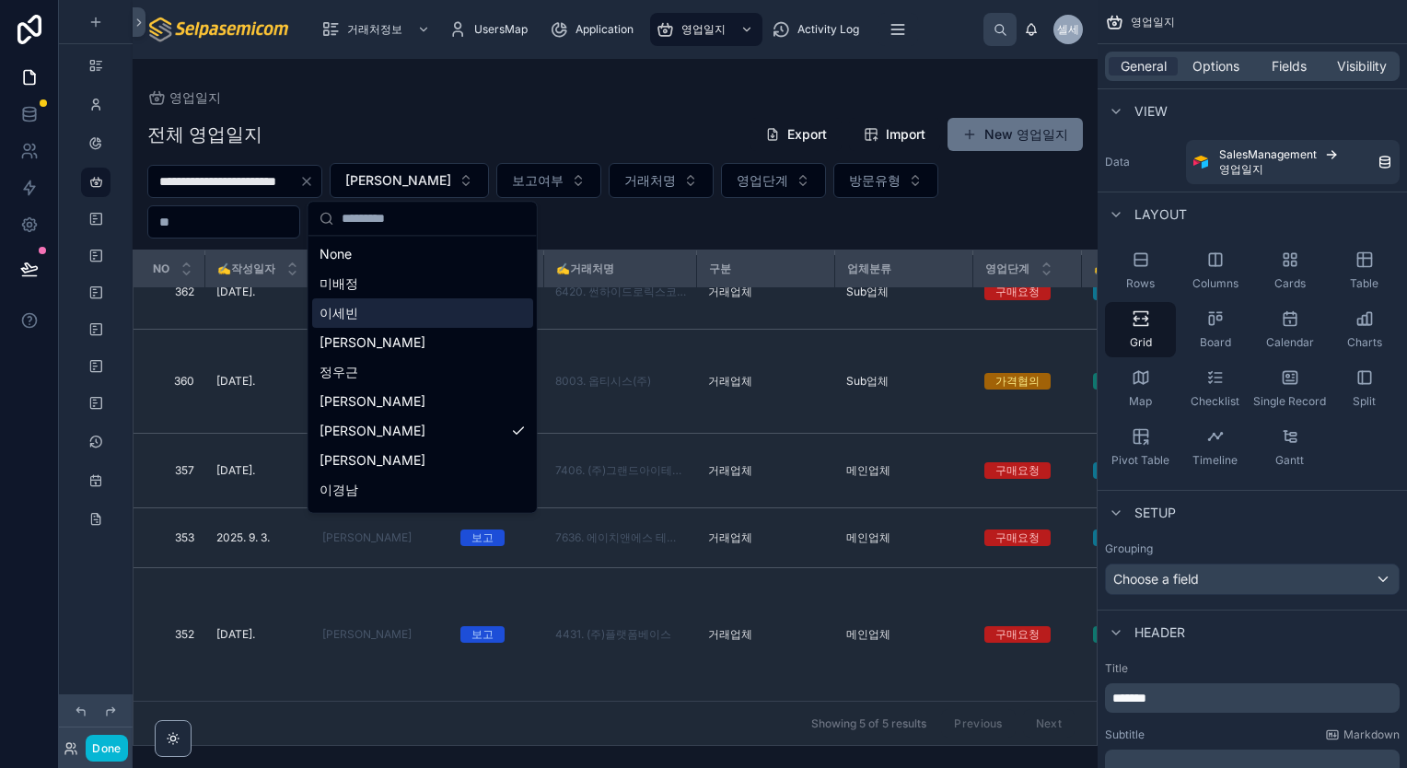
click at [346, 319] on span "이세빈" at bounding box center [338, 313] width 39 height 18
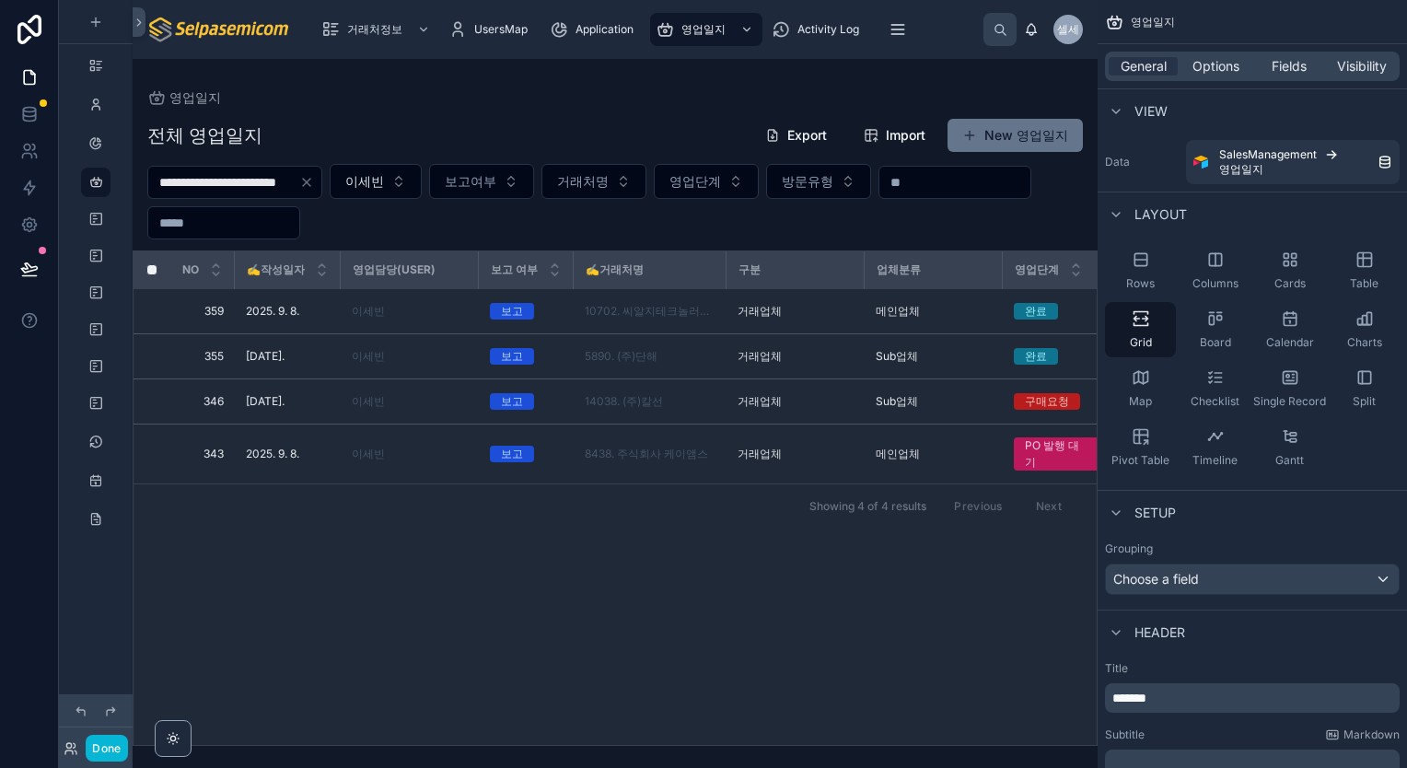
drag, startPoint x: 354, startPoint y: 735, endPoint x: 479, endPoint y: 733, distance: 125.2
click at [479, 733] on div "NO ✍️작성일자 영업담당(User) 보고 여부 ✍️거래처명 구분 업체분류 영업단계 ✍️방문유형 ✍️내용 첨부파일 ✍️다음액션일 보고서요약 후…" at bounding box center [614, 497] width 963 height 493
click at [422, 182] on button "이세빈" at bounding box center [376, 181] width 92 height 35
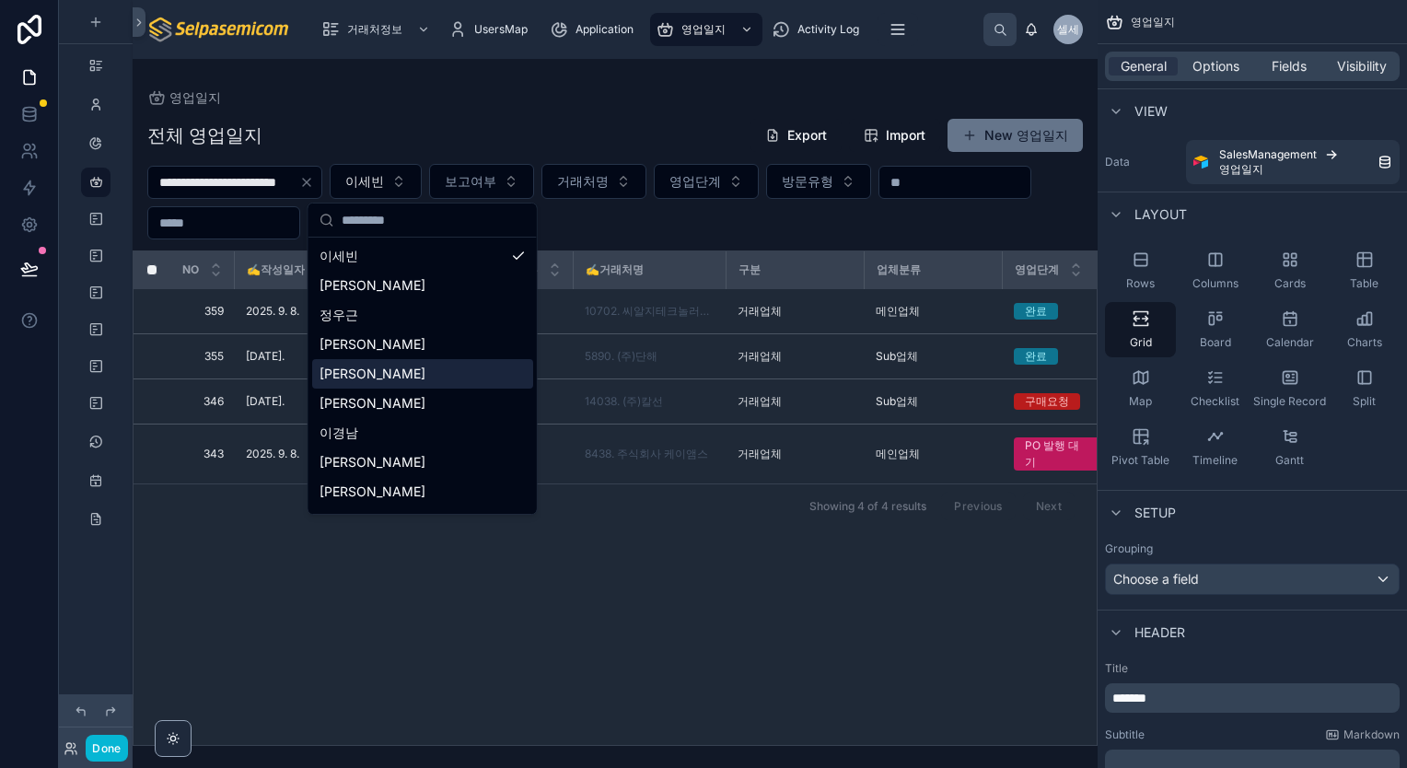
scroll to position [85, 0]
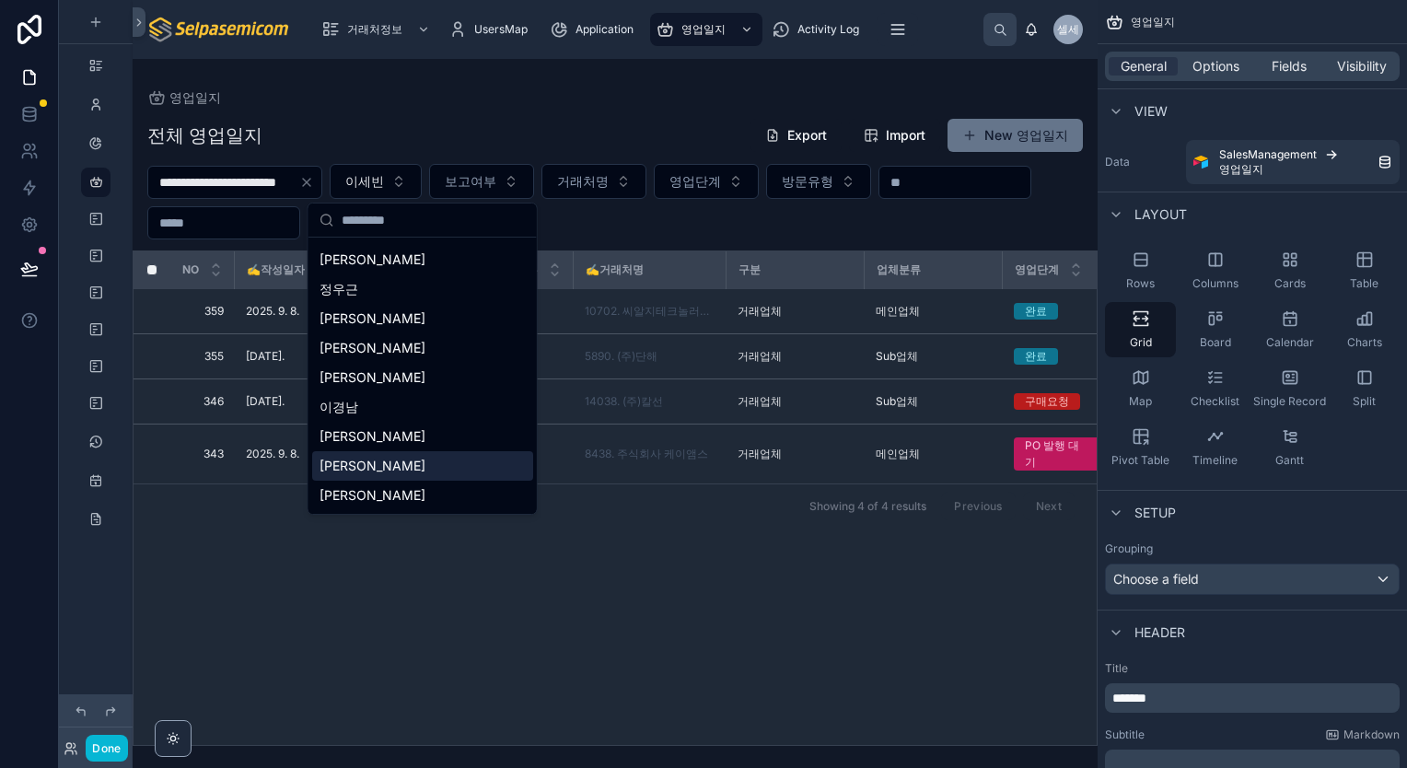
click at [391, 466] on div "[PERSON_NAME]" at bounding box center [422, 465] width 221 height 29
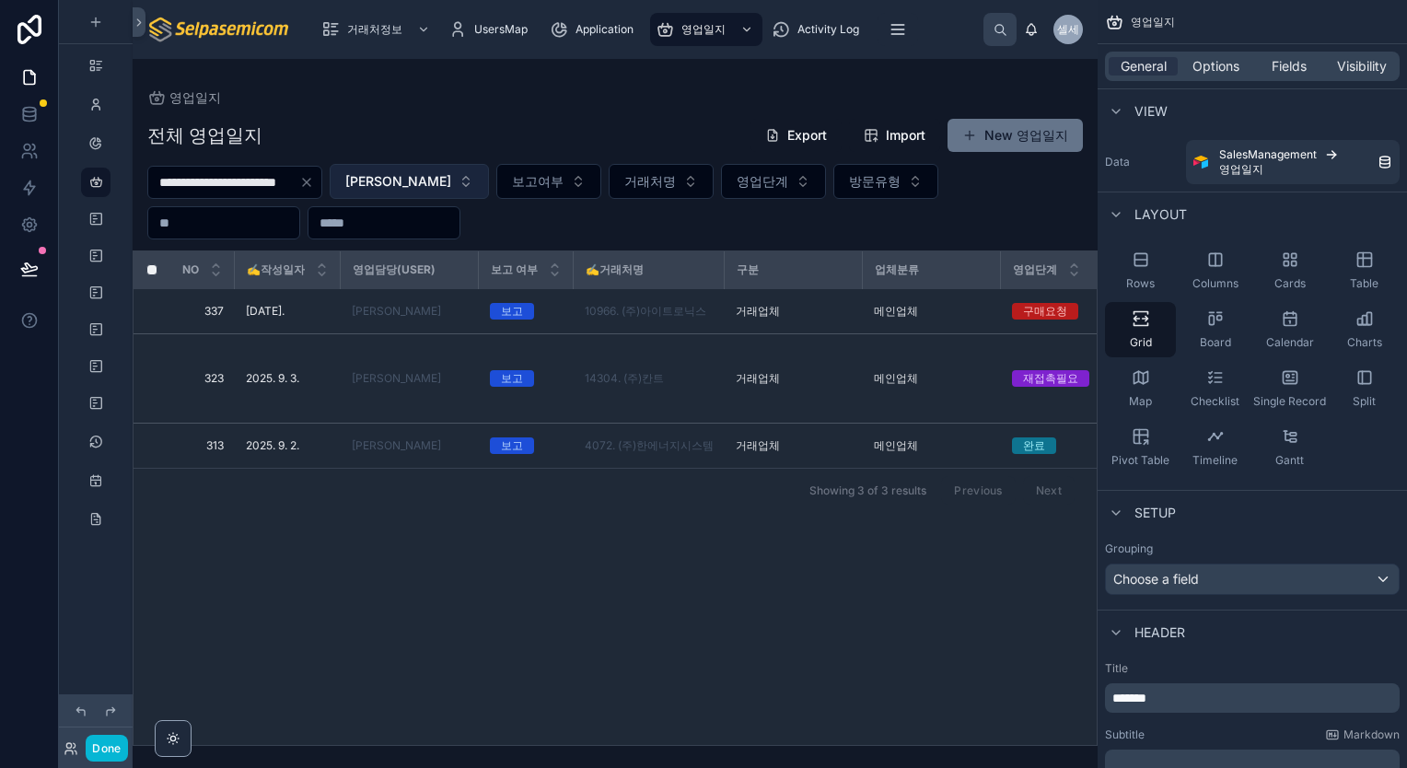
click at [435, 192] on button "[PERSON_NAME]" at bounding box center [409, 181] width 159 height 35
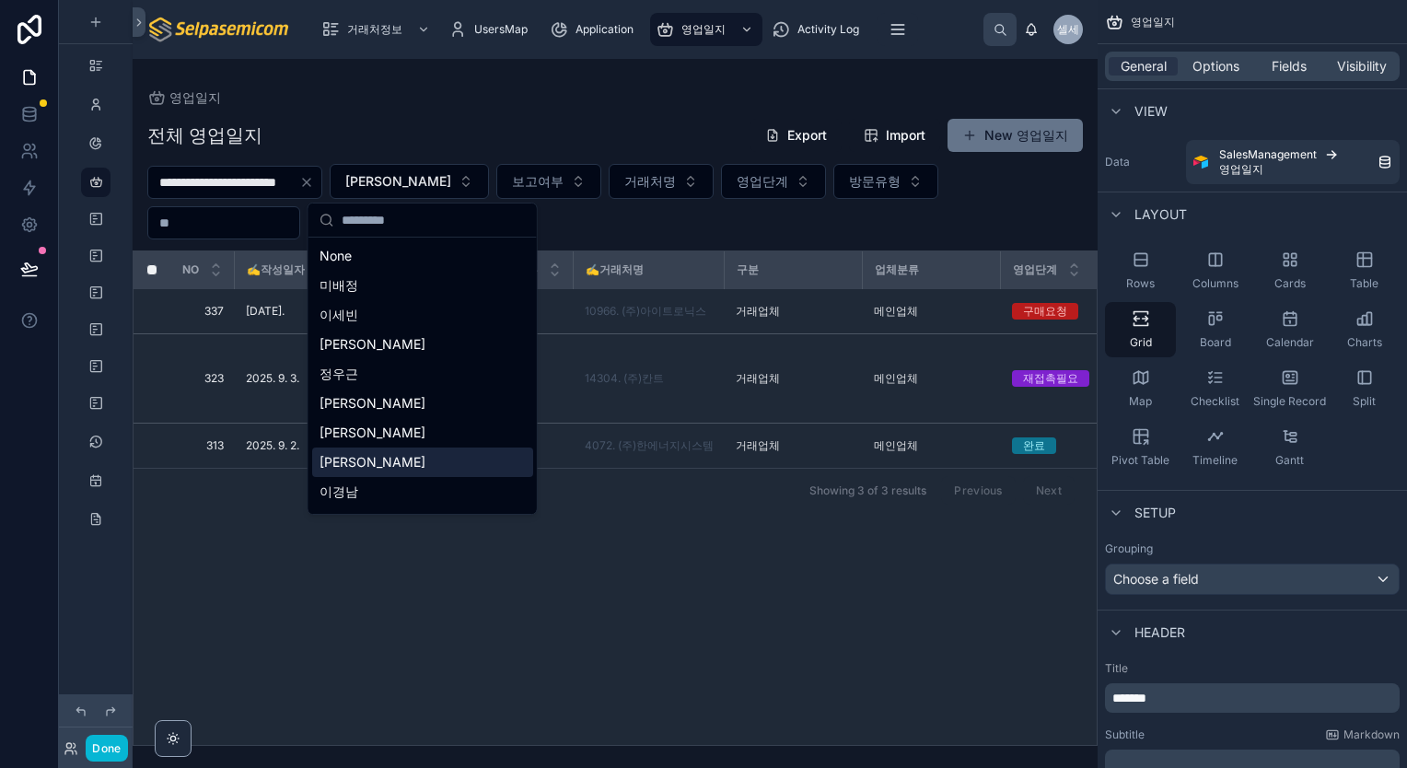
scroll to position [85, 0]
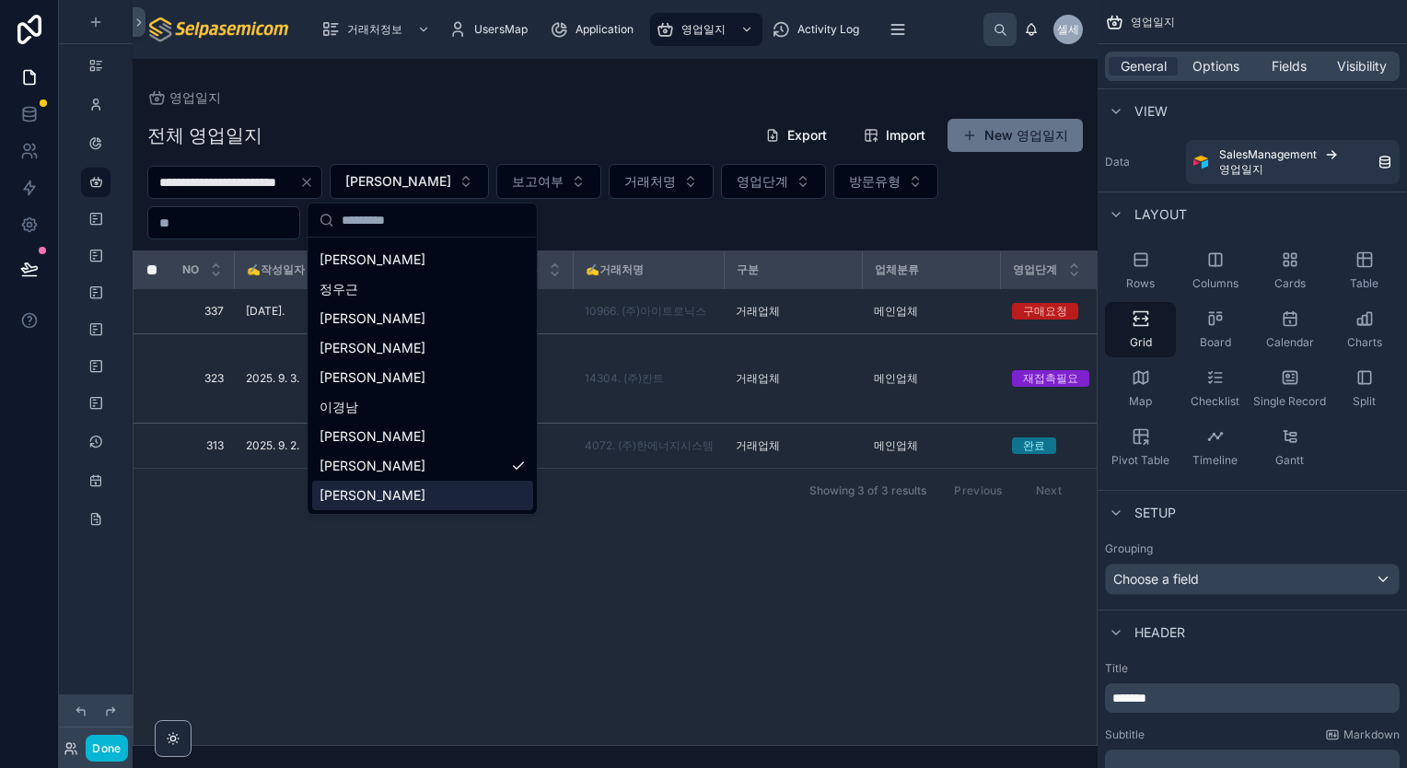
click at [385, 494] on div "[PERSON_NAME]" at bounding box center [422, 495] width 221 height 29
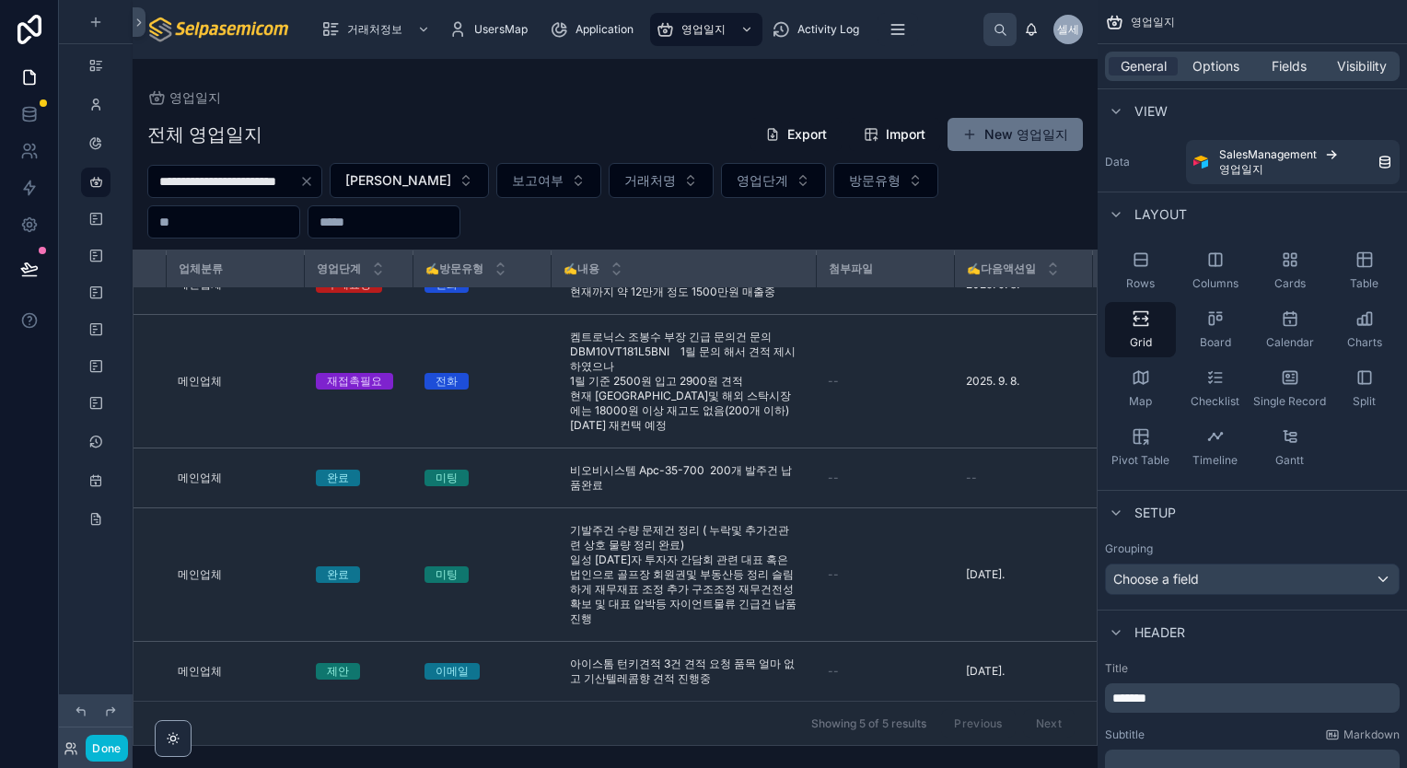
scroll to position [40, 707]
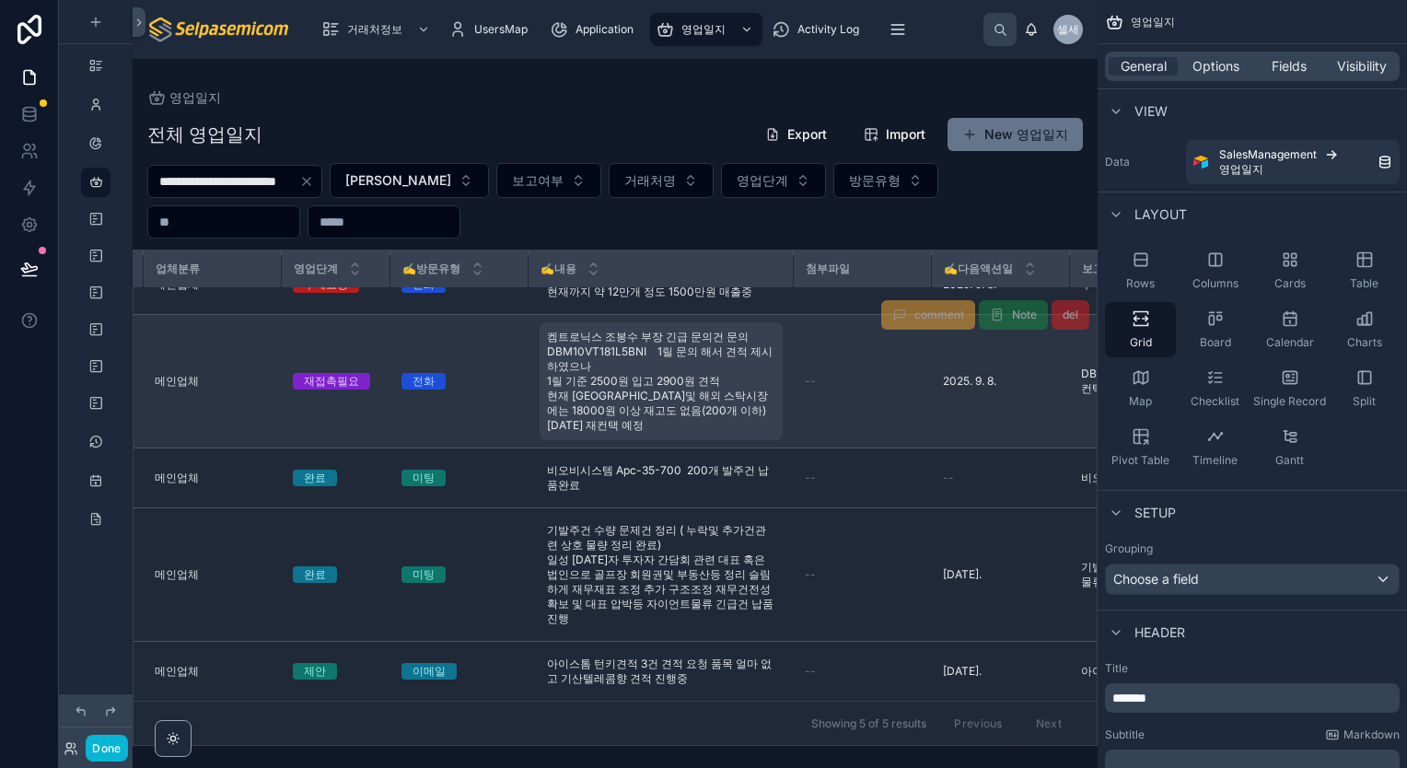
click at [655, 355] on span "켐트로닉스 조봉수 부장 긴급 문의건 문의 DBM10VT181L5BNI 1릴 문의 해서 견적 제시하였으나 1릴 기준 2500원 입고 2900원 …" at bounding box center [661, 381] width 228 height 103
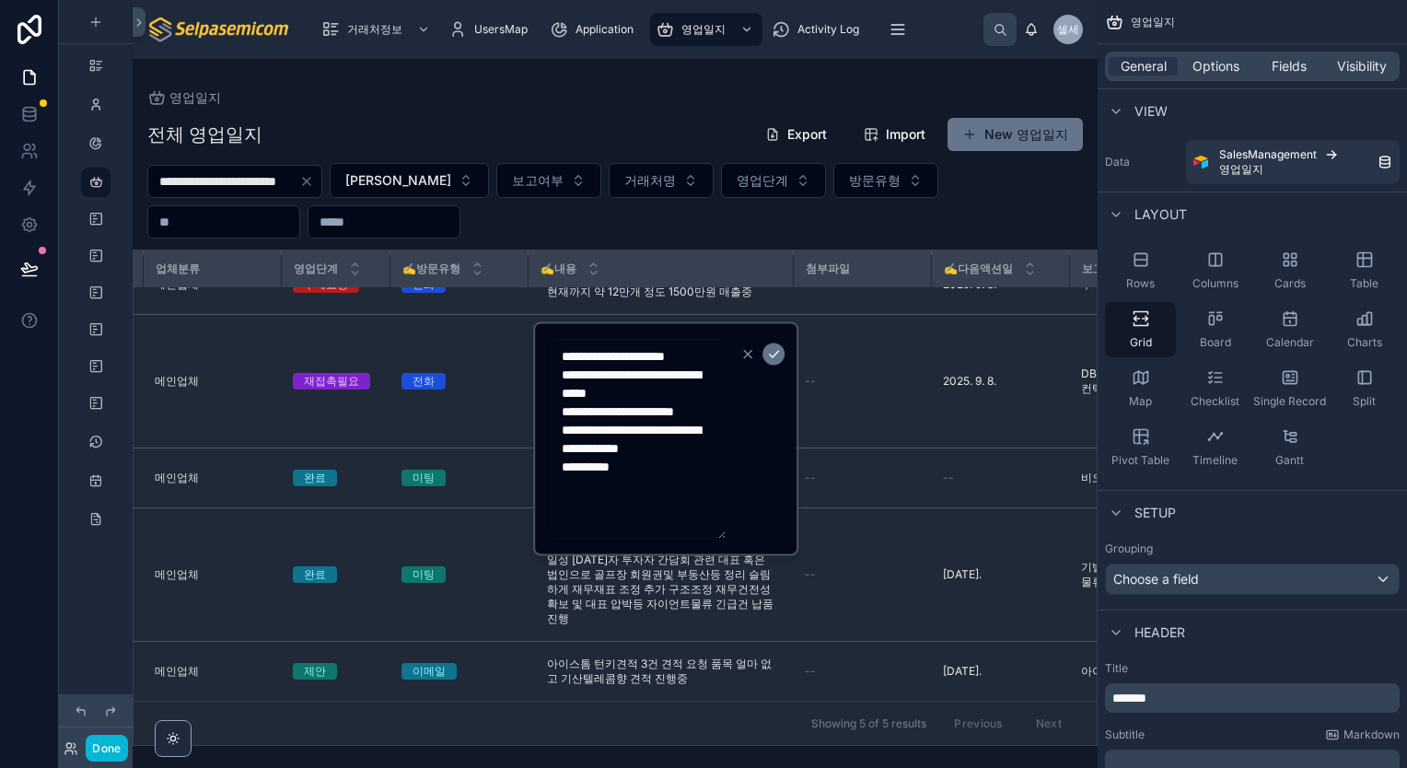
drag, startPoint x: 674, startPoint y: 392, endPoint x: 560, endPoint y: 389, distance: 114.2
click at [560, 389] on textarea "**********" at bounding box center [638, 439] width 175 height 199
click at [749, 352] on icon "button" at bounding box center [747, 354] width 15 height 15
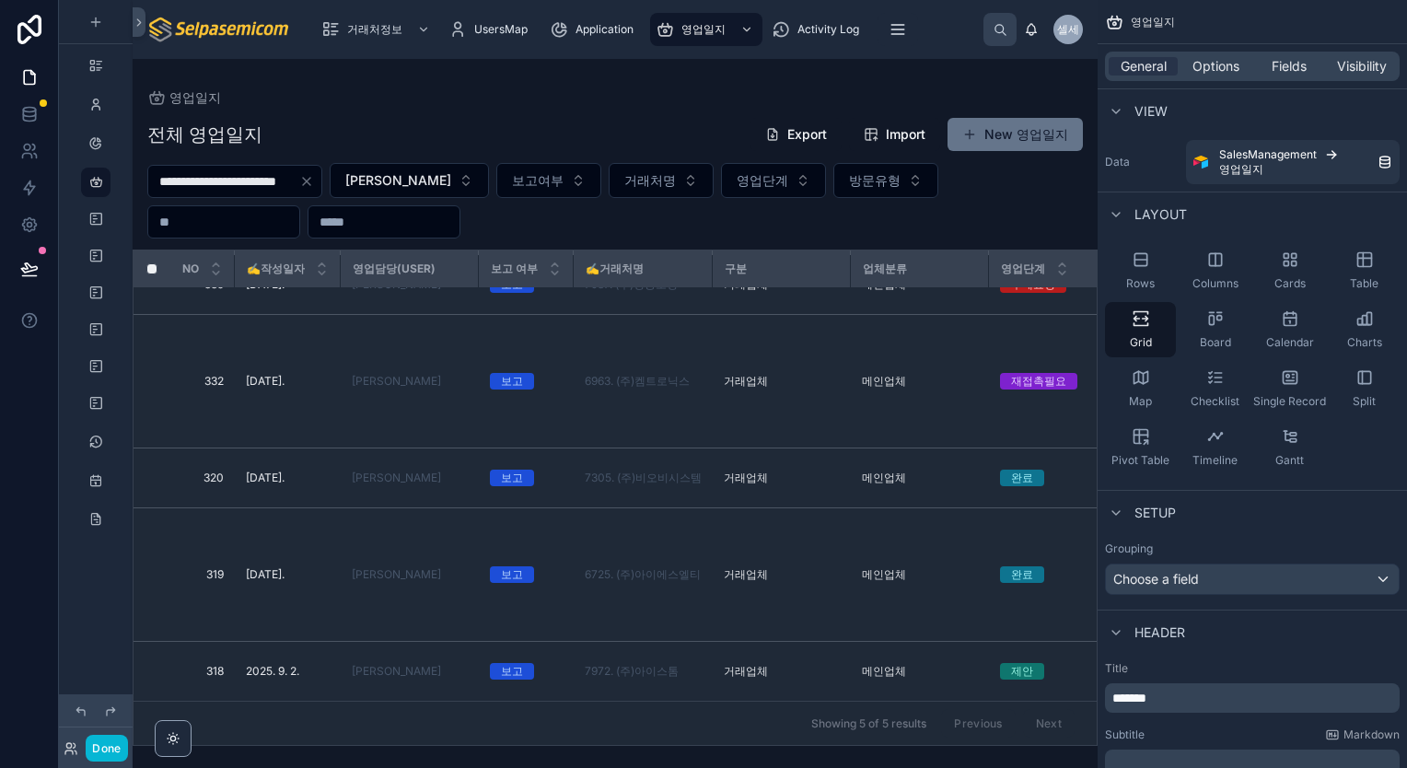
scroll to position [40, 59]
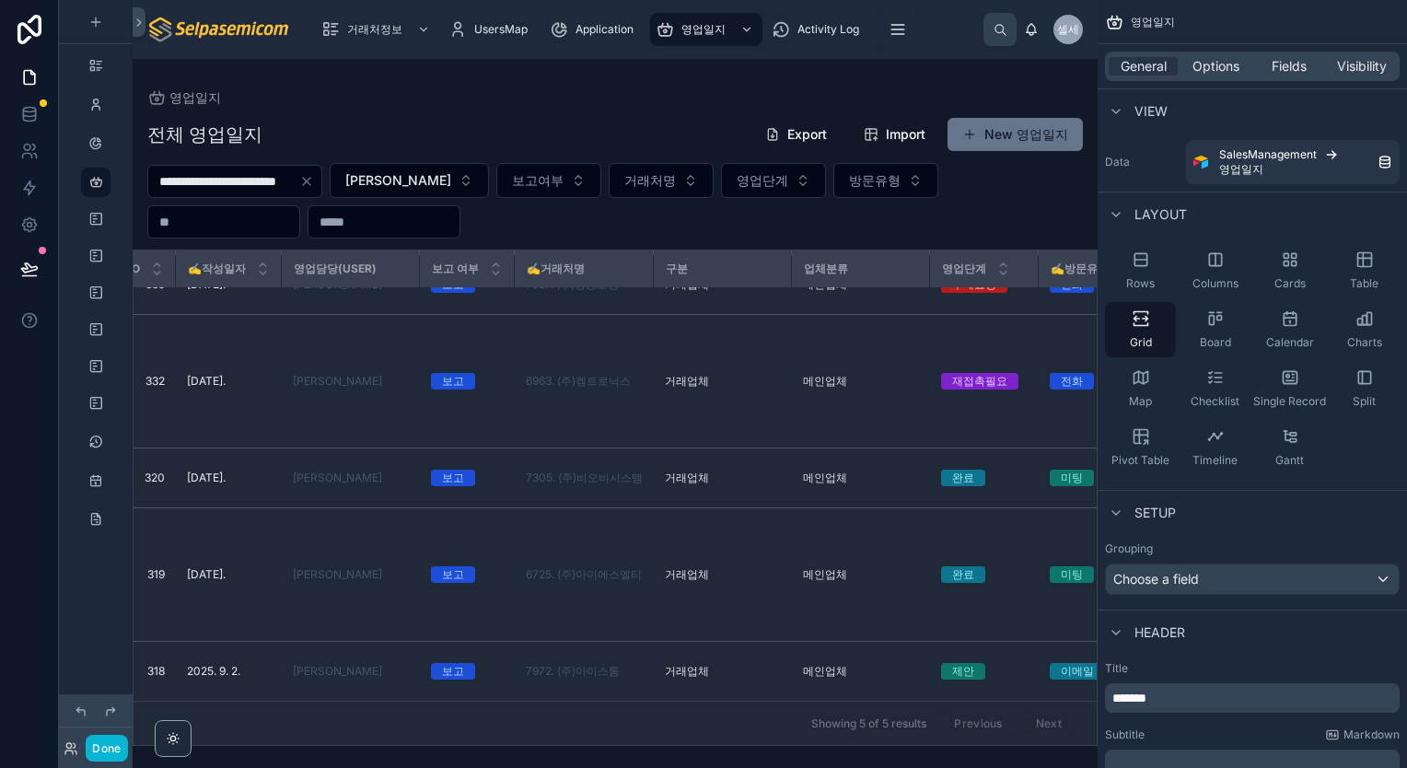
click at [583, 138] on div "전체 영업일지 Export Import New 영업일지" at bounding box center [614, 134] width 935 height 35
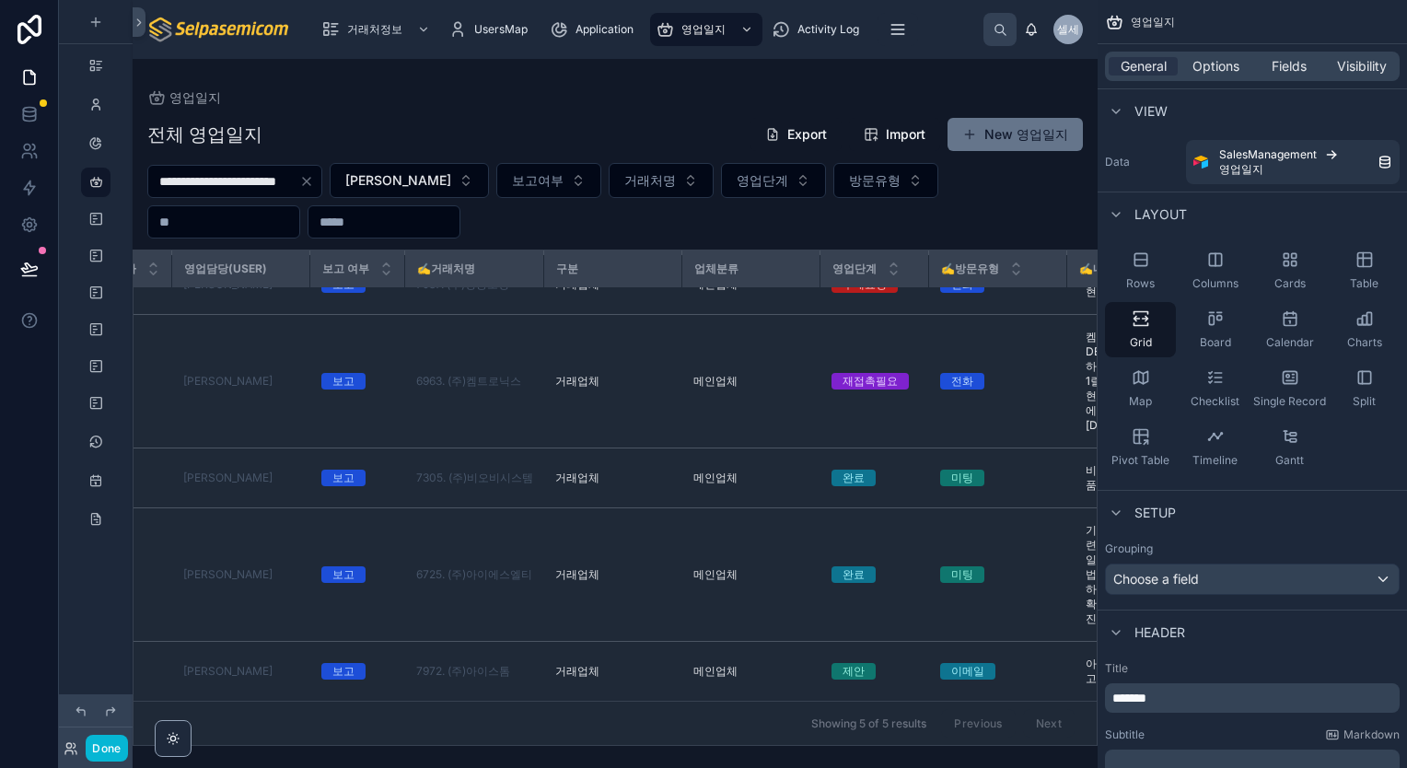
scroll to position [40, 0]
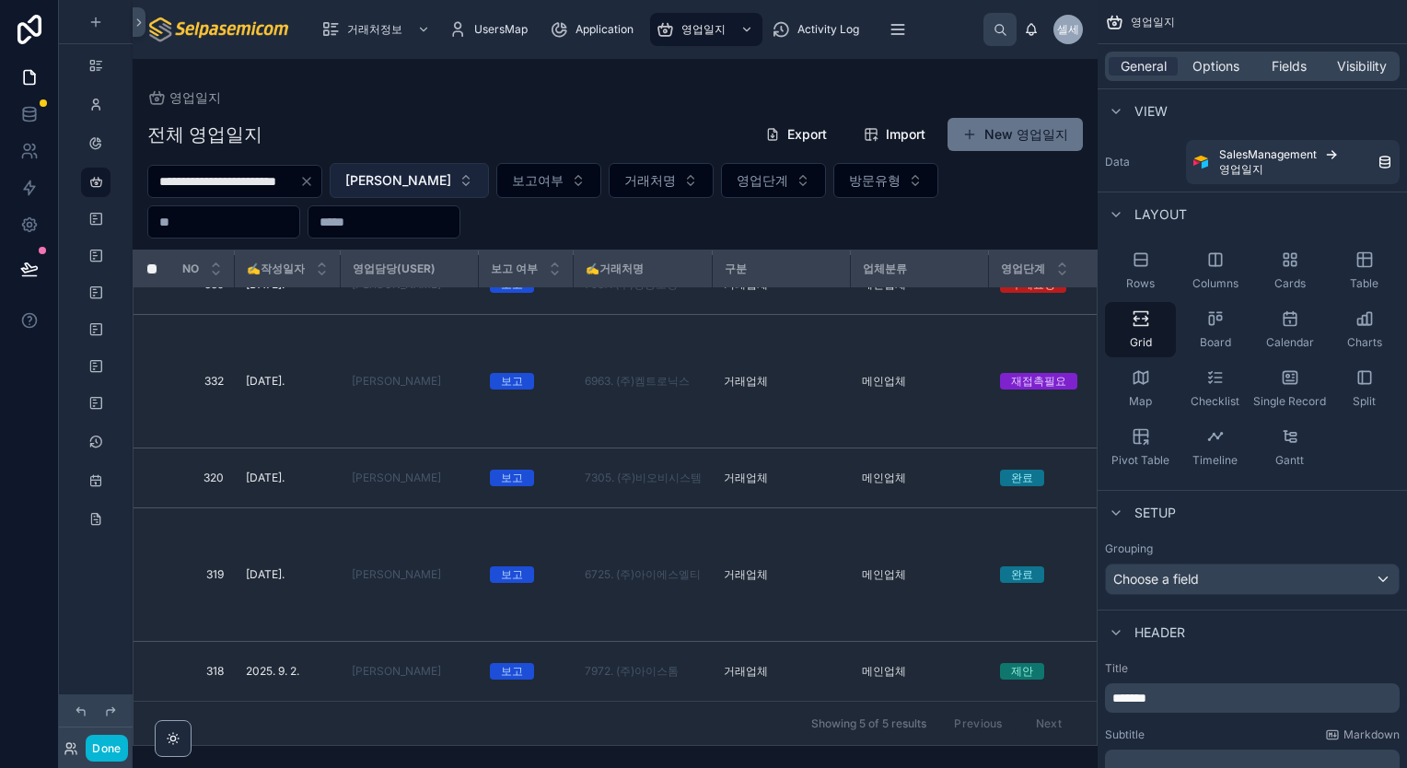
click at [446, 183] on button "[PERSON_NAME]" at bounding box center [409, 180] width 159 height 35
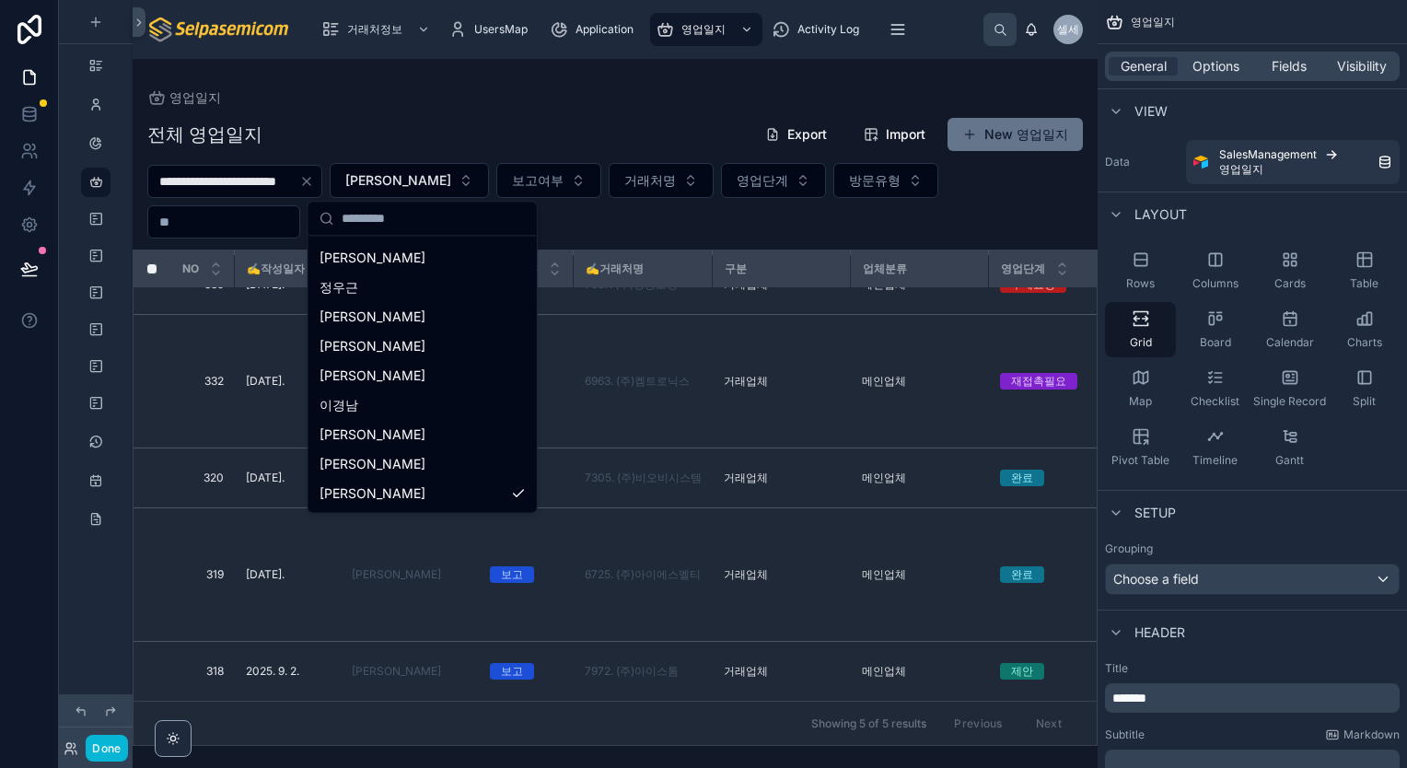
scroll to position [0, 0]
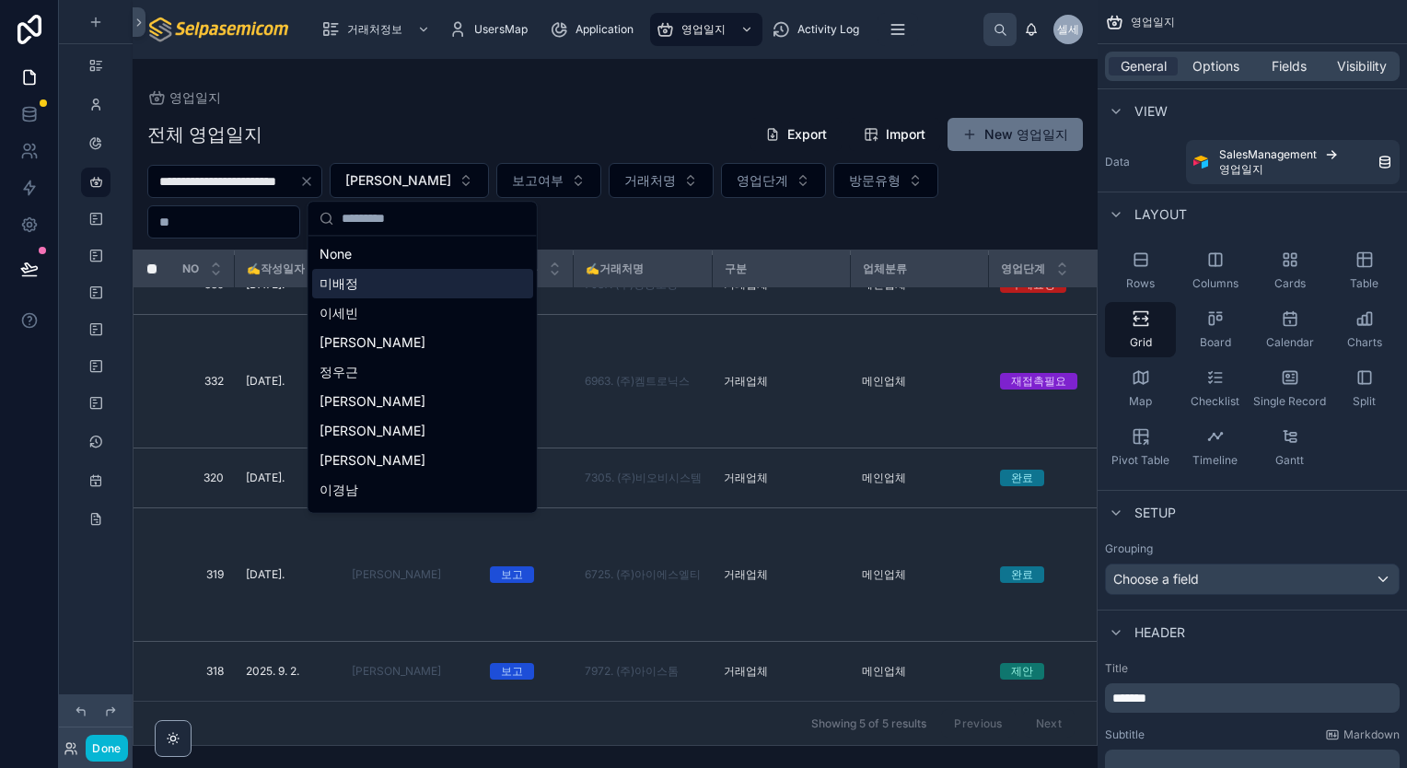
click at [530, 127] on div "전체 영업일지 Export Import New 영업일지" at bounding box center [614, 134] width 935 height 35
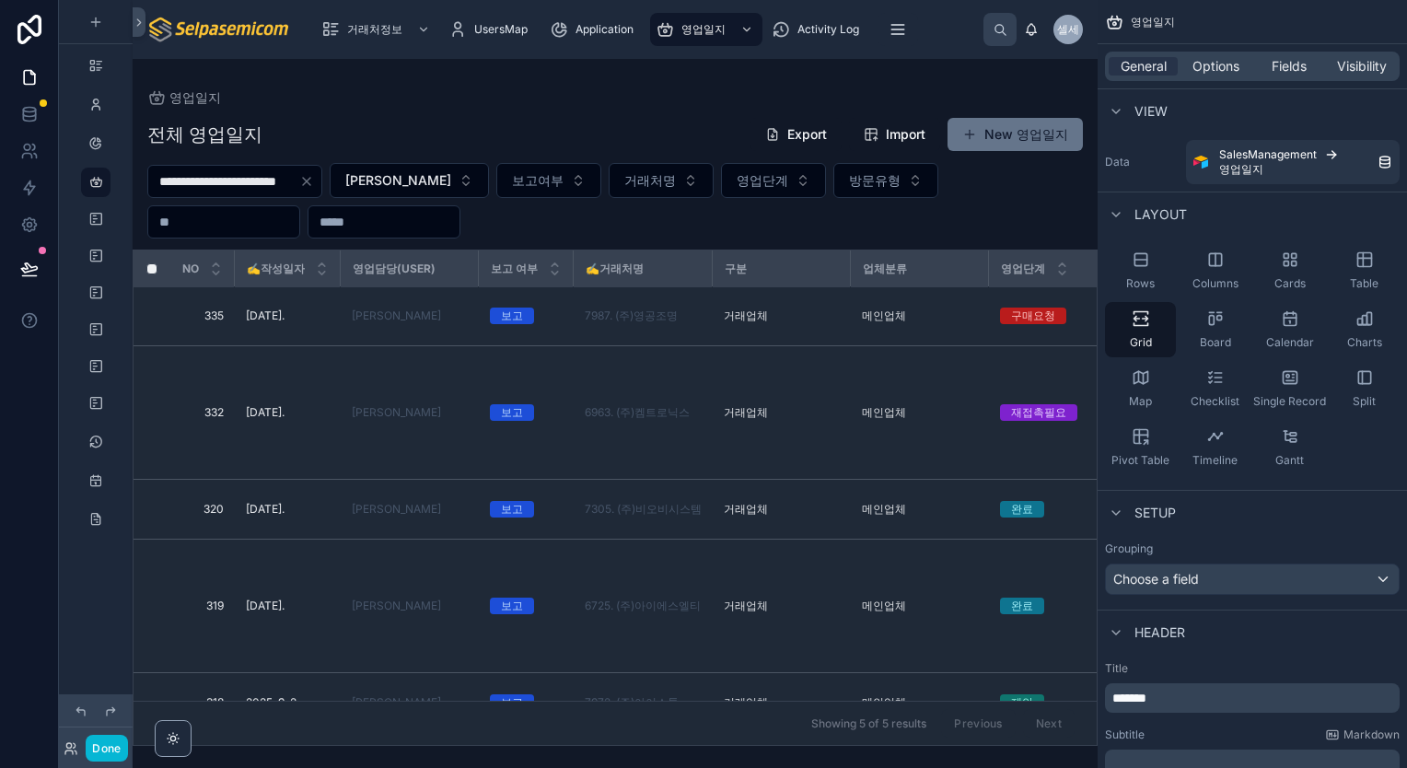
scroll to position [40, 0]
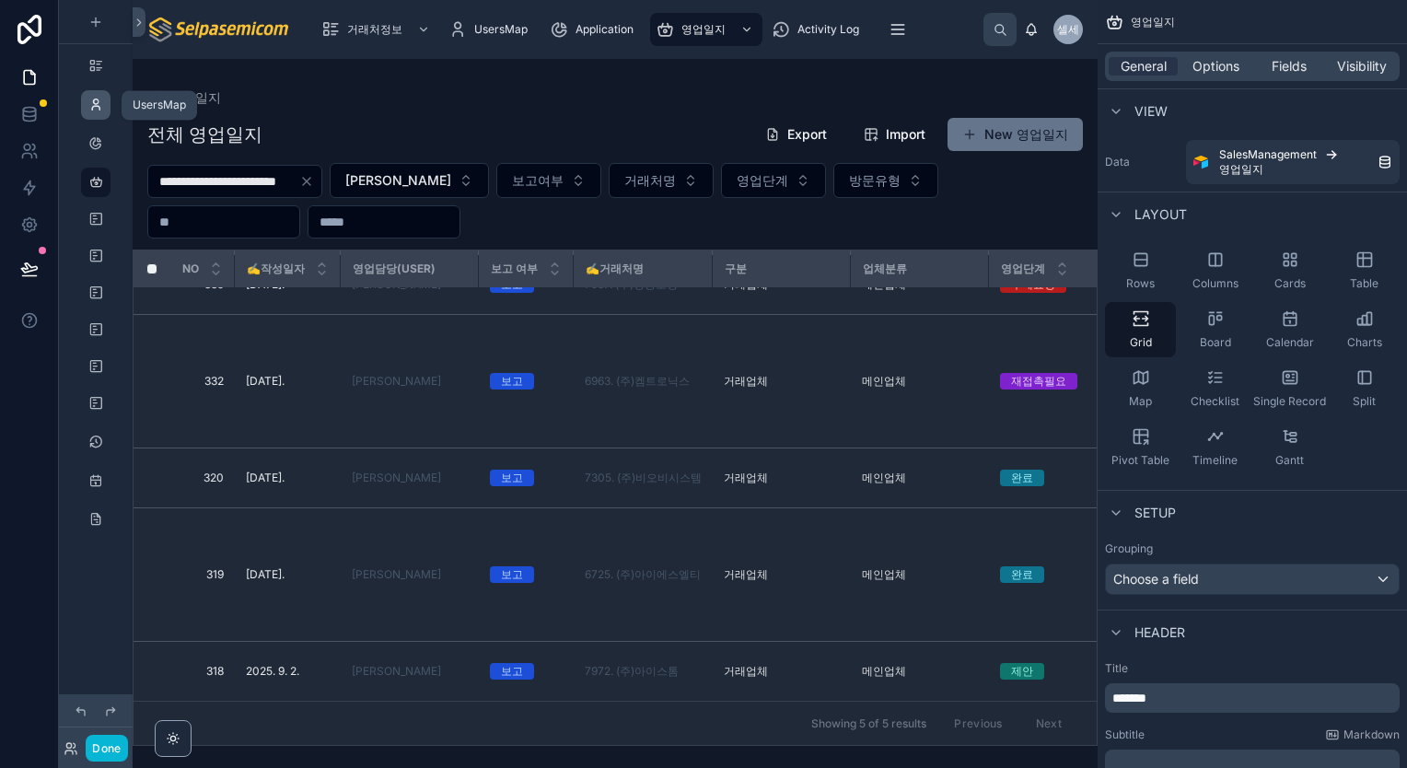
click at [92, 109] on icon "scrollable content" at bounding box center [95, 105] width 15 height 15
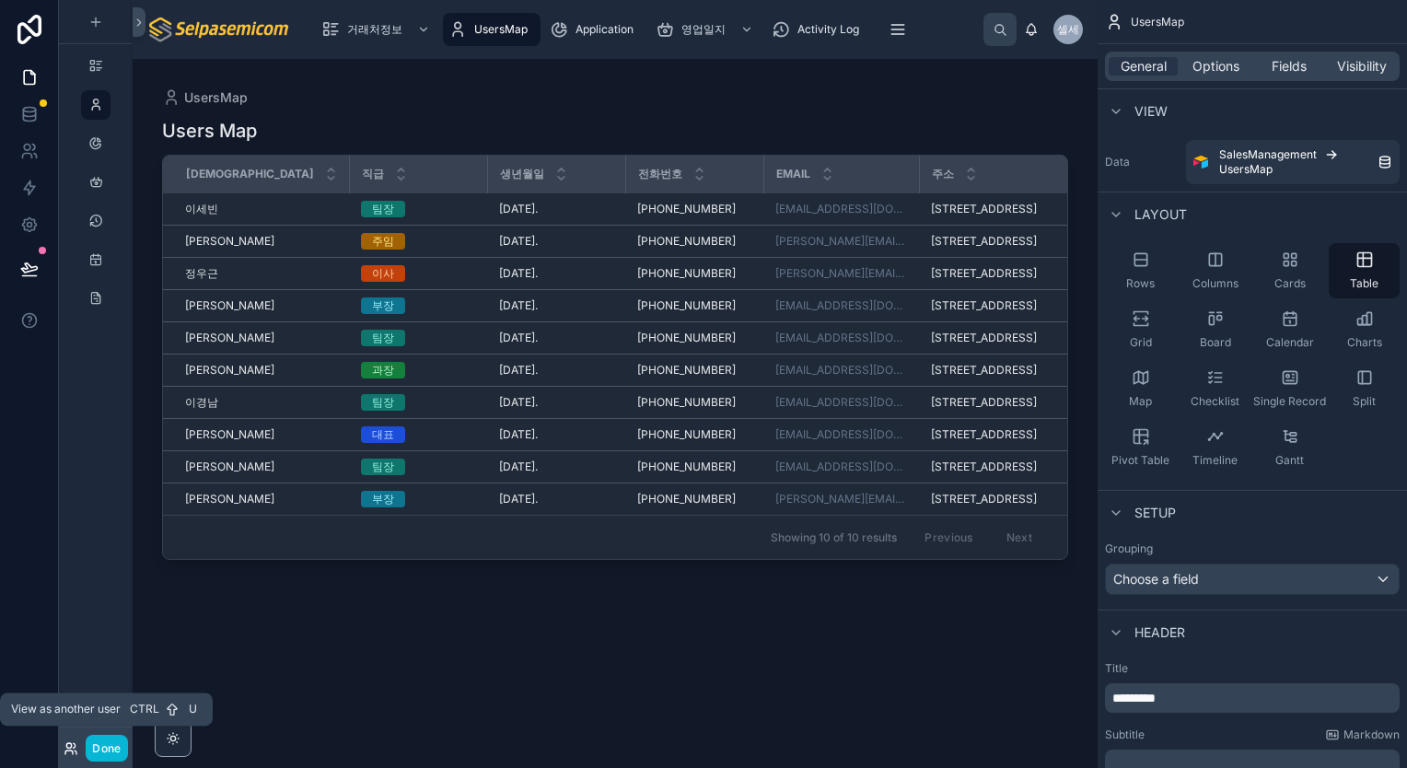
click at [72, 752] on icon at bounding box center [71, 748] width 15 height 15
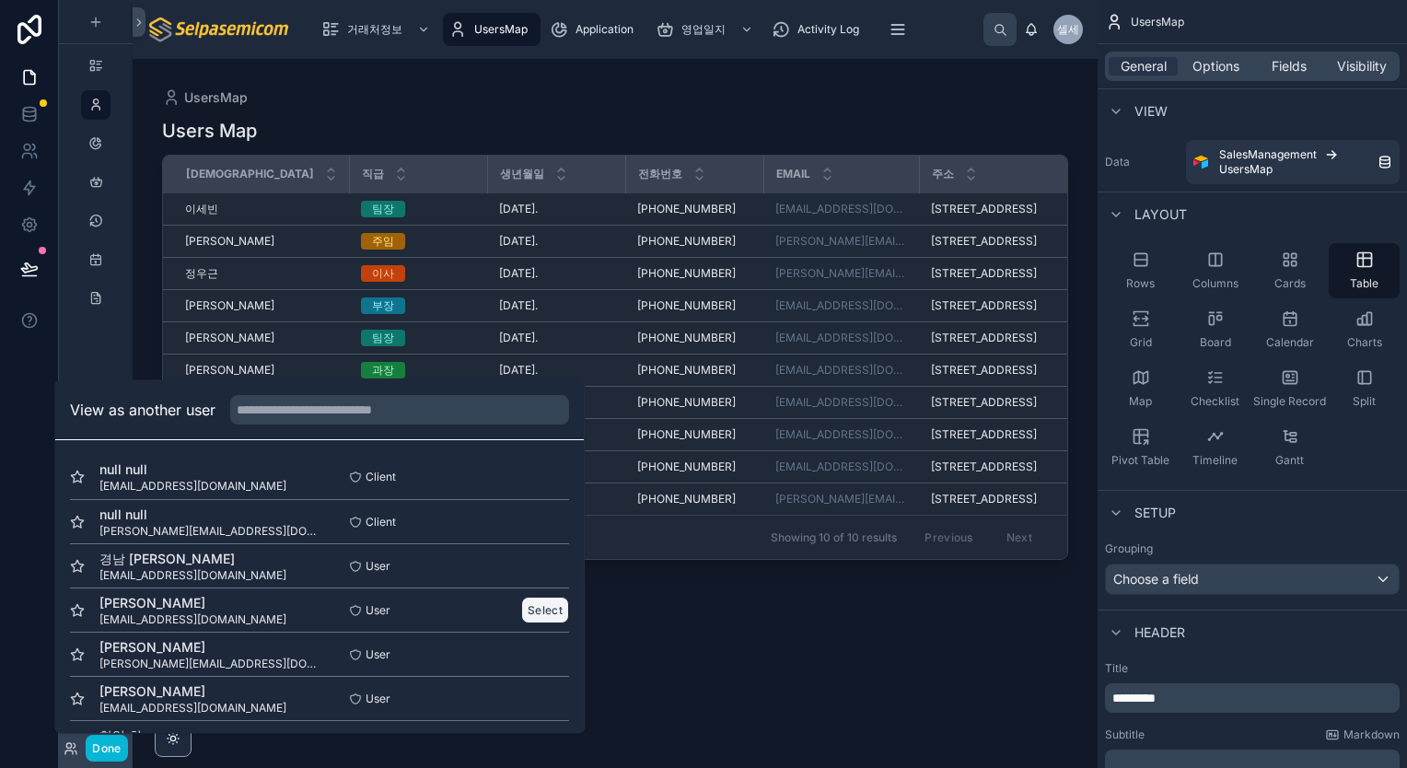
click at [544, 610] on button "Select" at bounding box center [545, 610] width 48 height 27
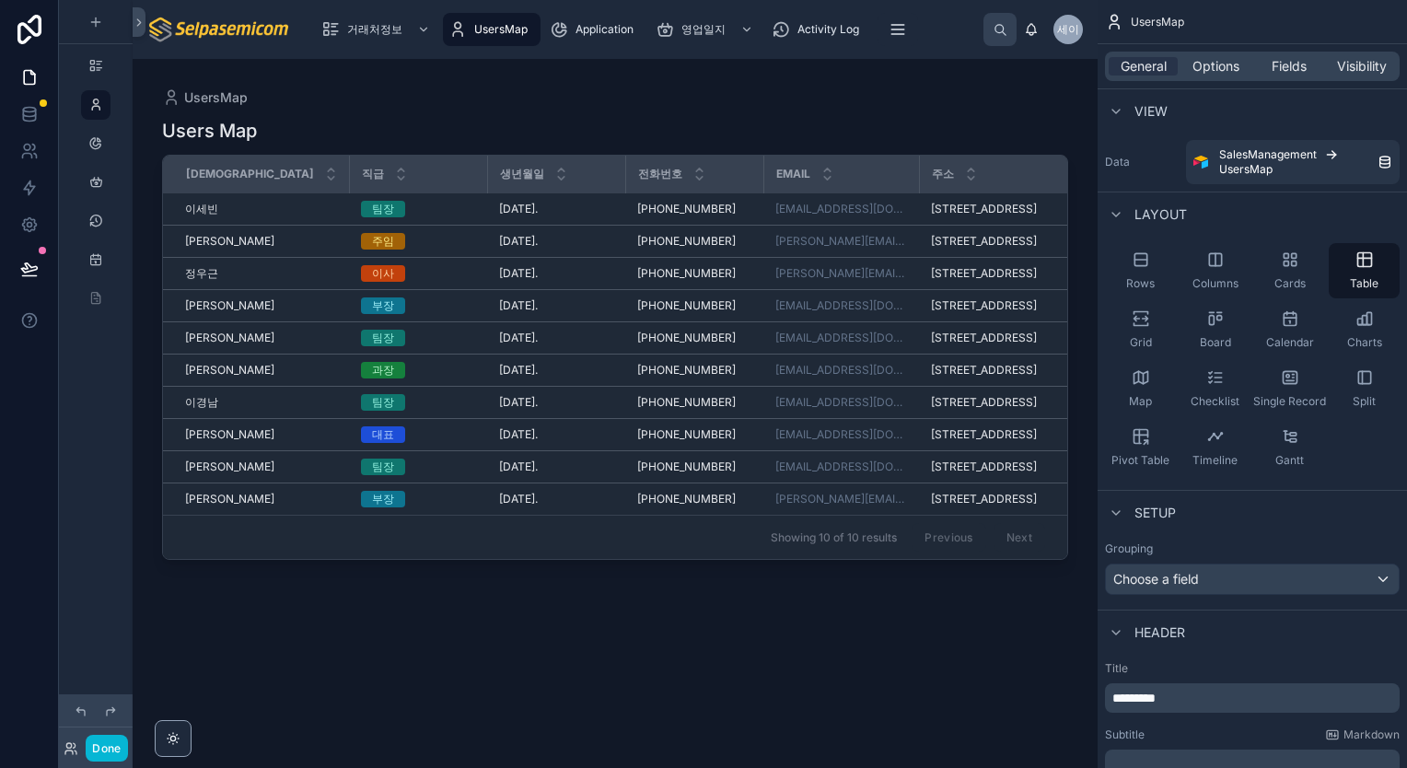
click at [743, 675] on div at bounding box center [615, 402] width 965 height 687
click at [63, 753] on div "Done" at bounding box center [96, 748] width 74 height 27
click at [70, 749] on icon at bounding box center [71, 748] width 15 height 15
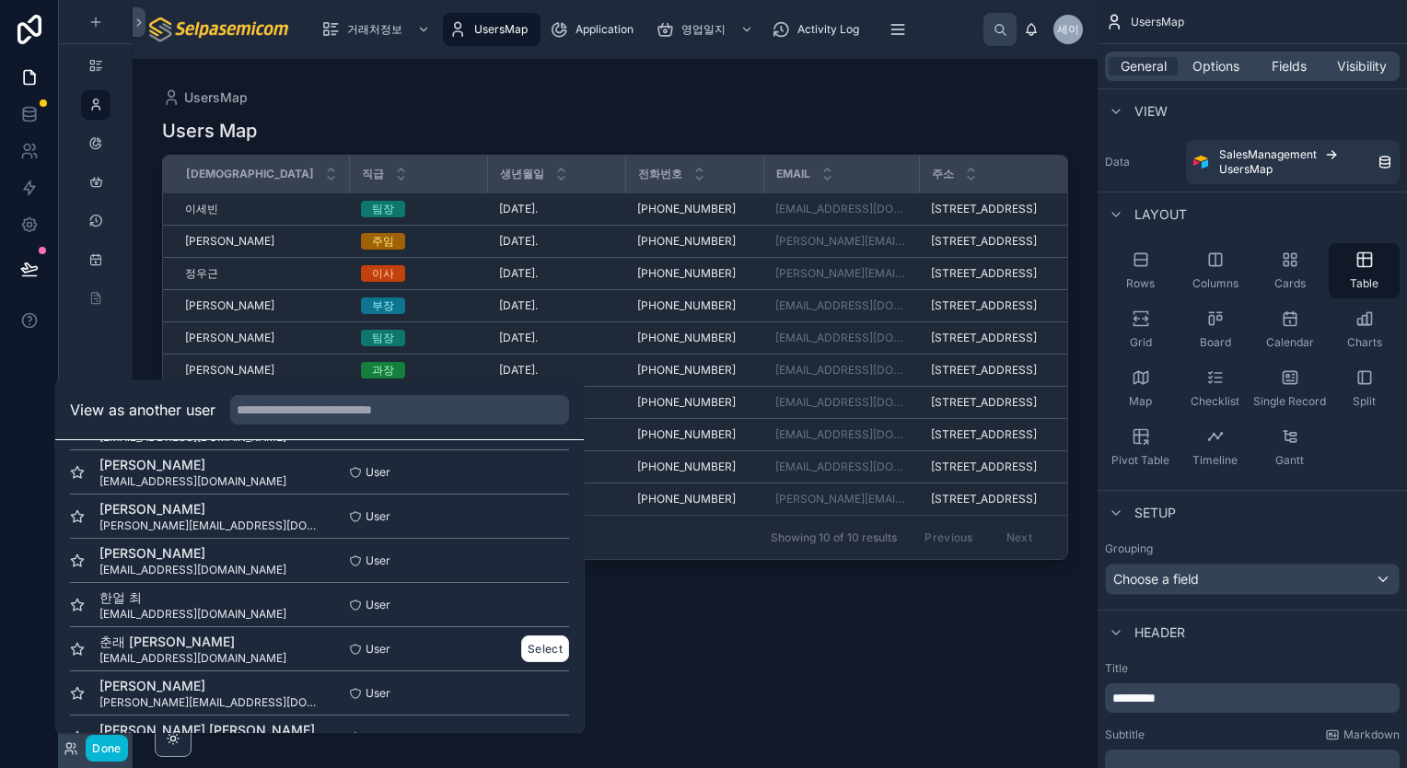
scroll to position [184, 0]
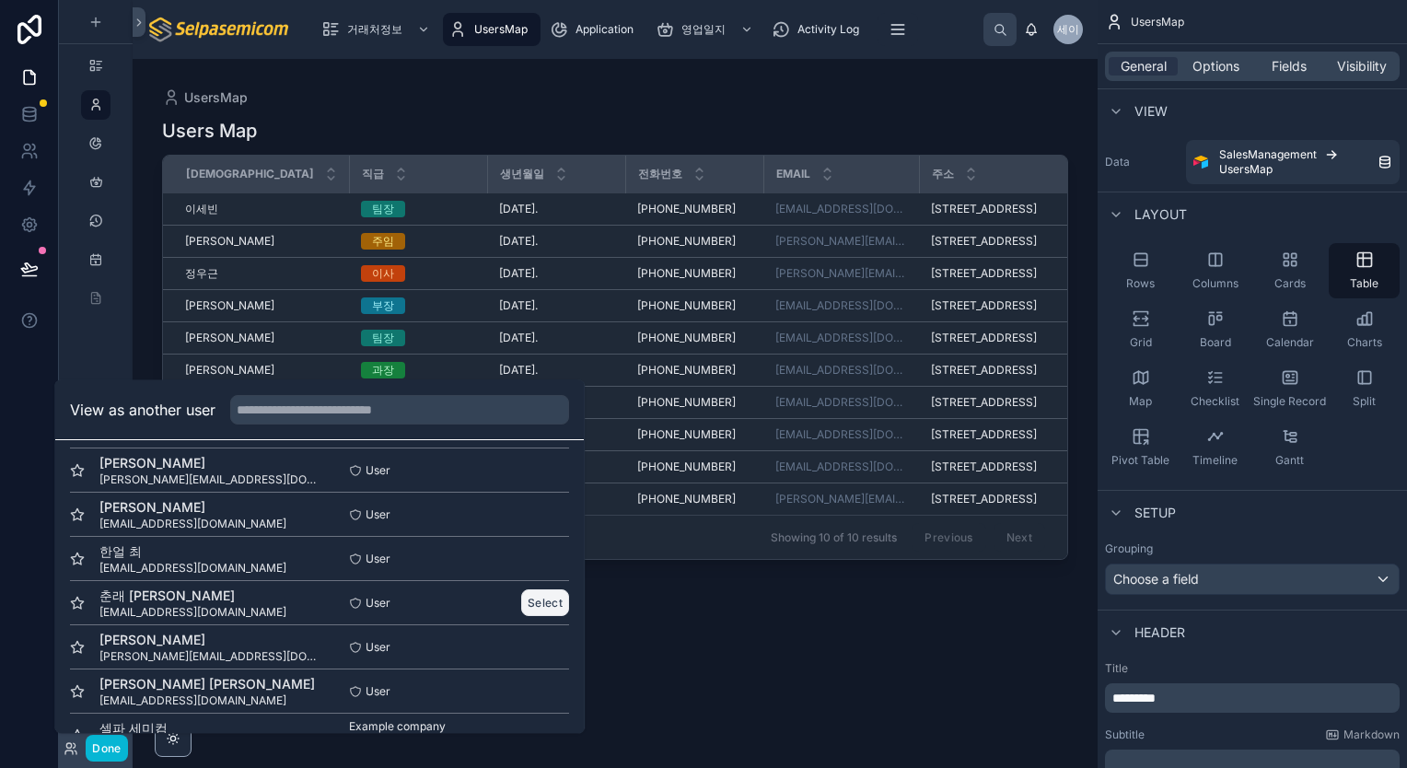
click at [540, 602] on button "Select" at bounding box center [545, 602] width 48 height 27
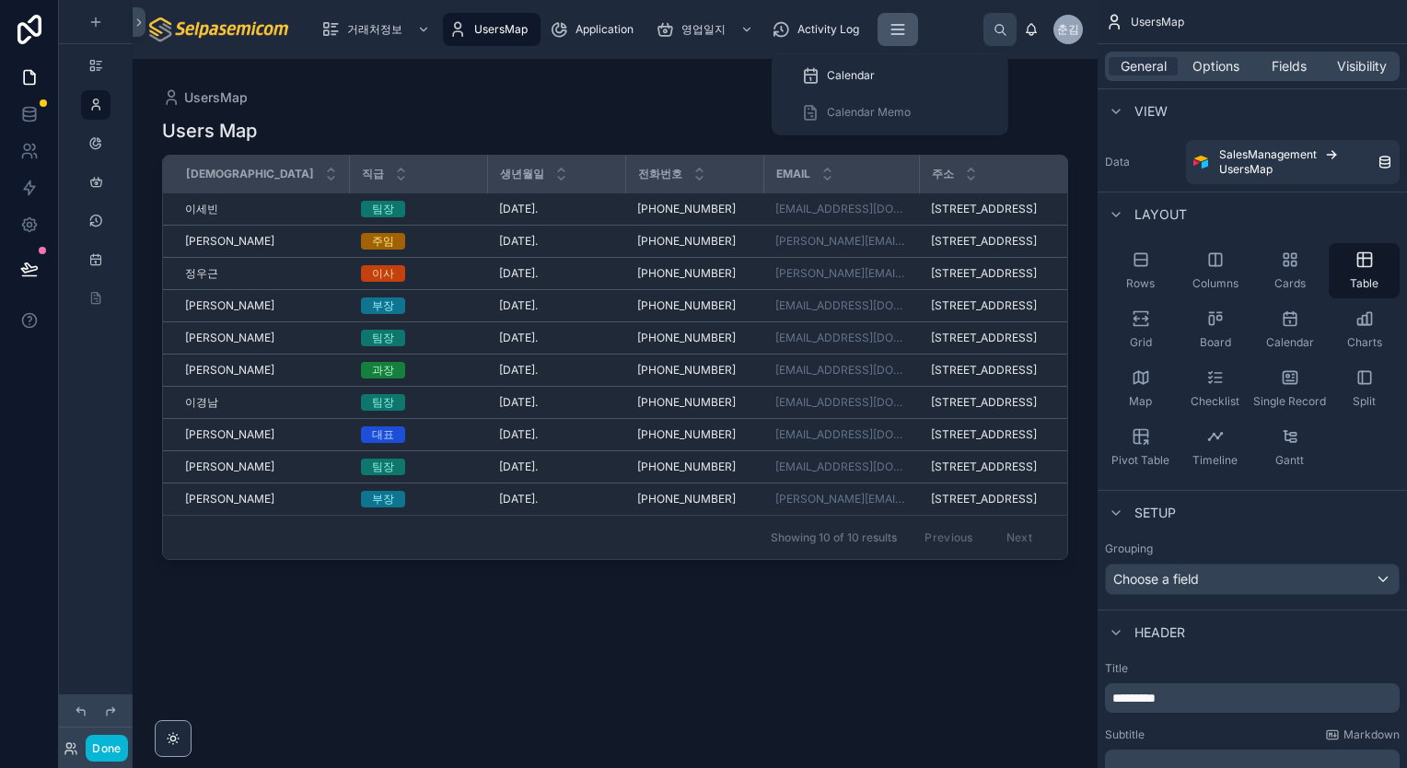
click at [901, 36] on icon "scrollable content" at bounding box center [897, 29] width 18 height 18
click at [858, 72] on span "Calendar" at bounding box center [851, 75] width 48 height 15
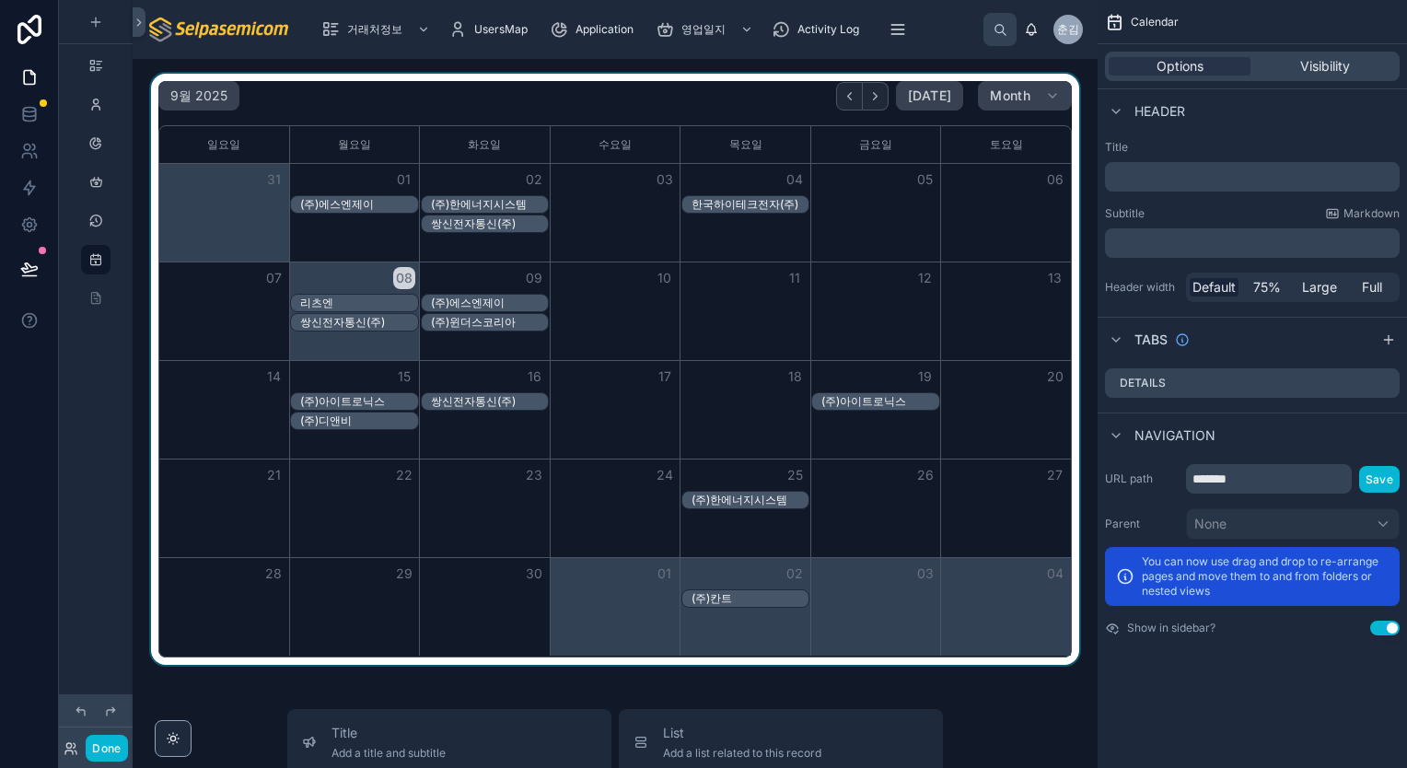
click at [476, 405] on div "쌍신전자통신(주)" at bounding box center [489, 401] width 117 height 15
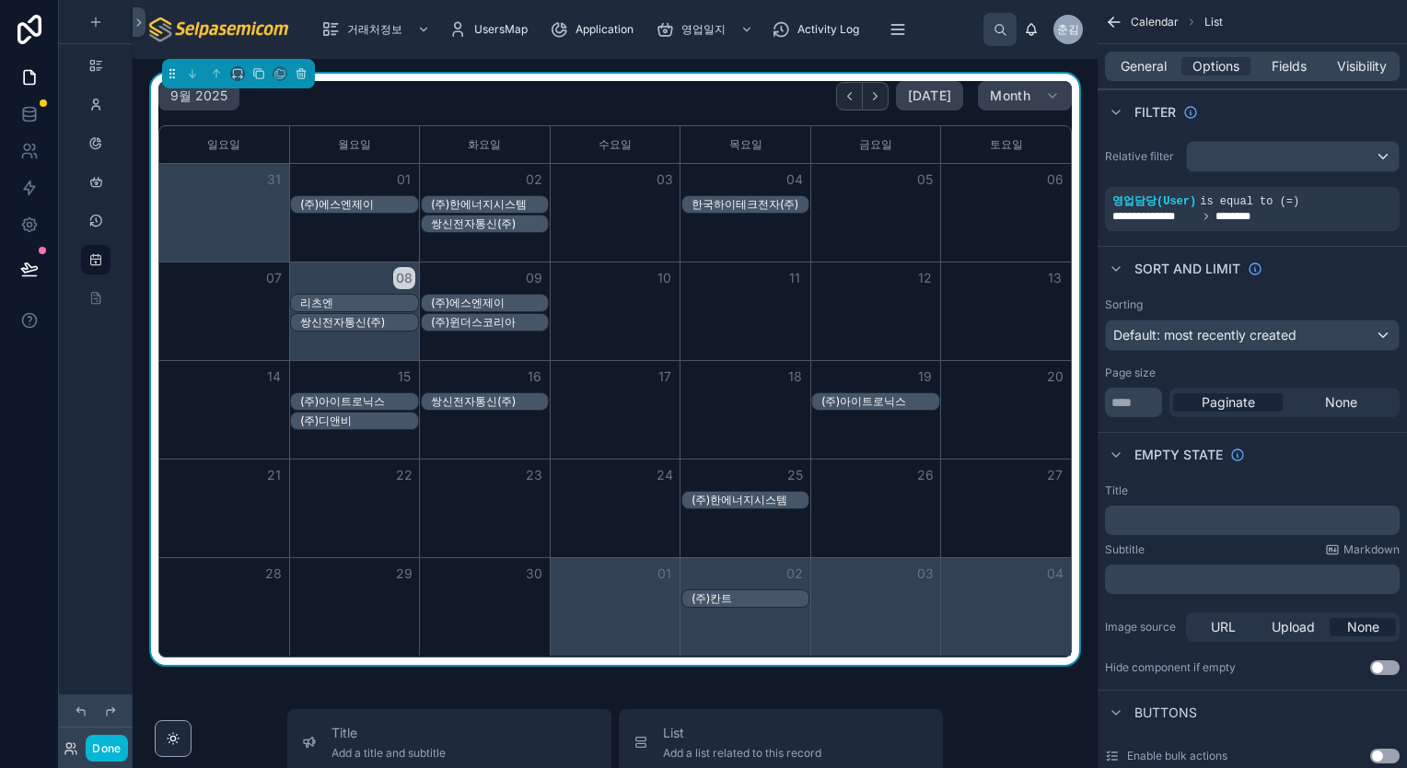
click at [476, 405] on div "쌍신전자통신(주)" at bounding box center [489, 401] width 117 height 15
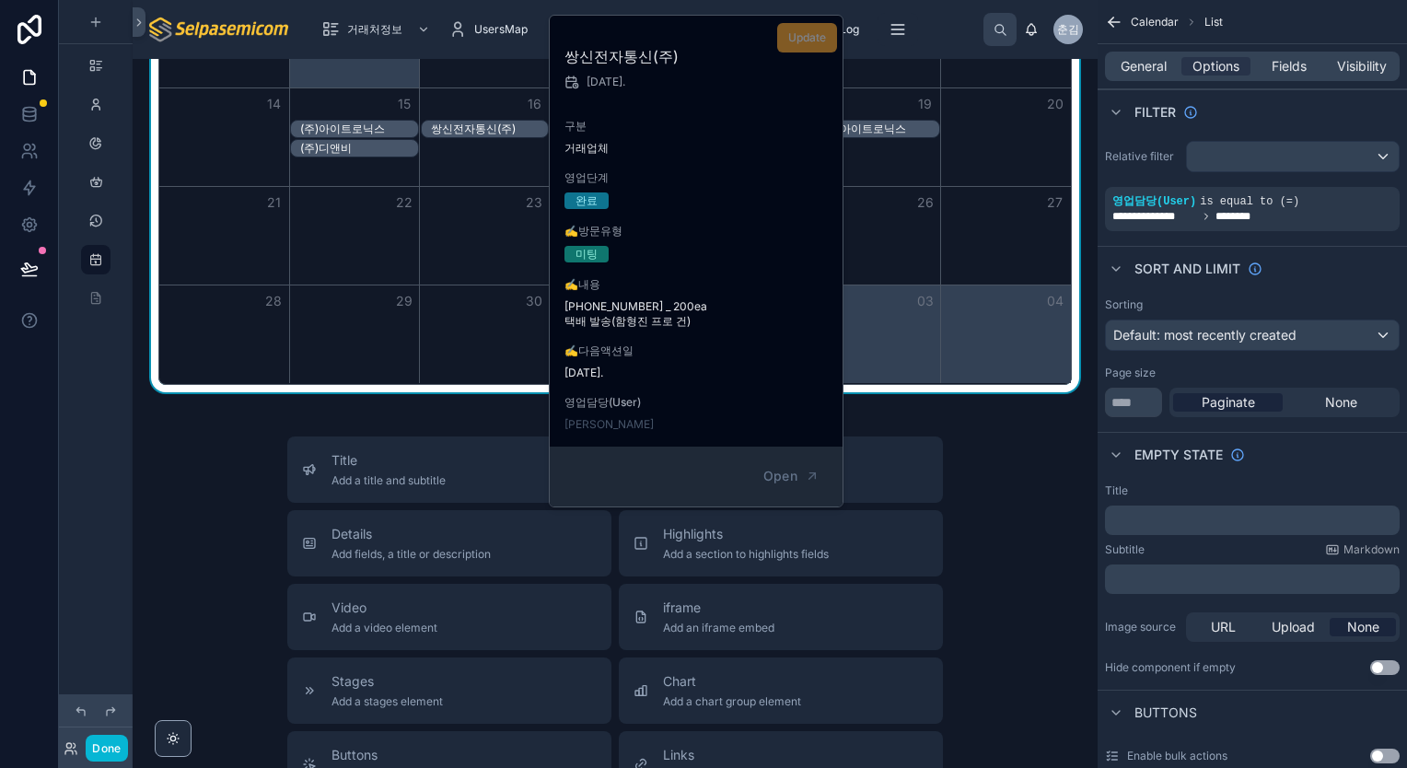
scroll to position [276, 0]
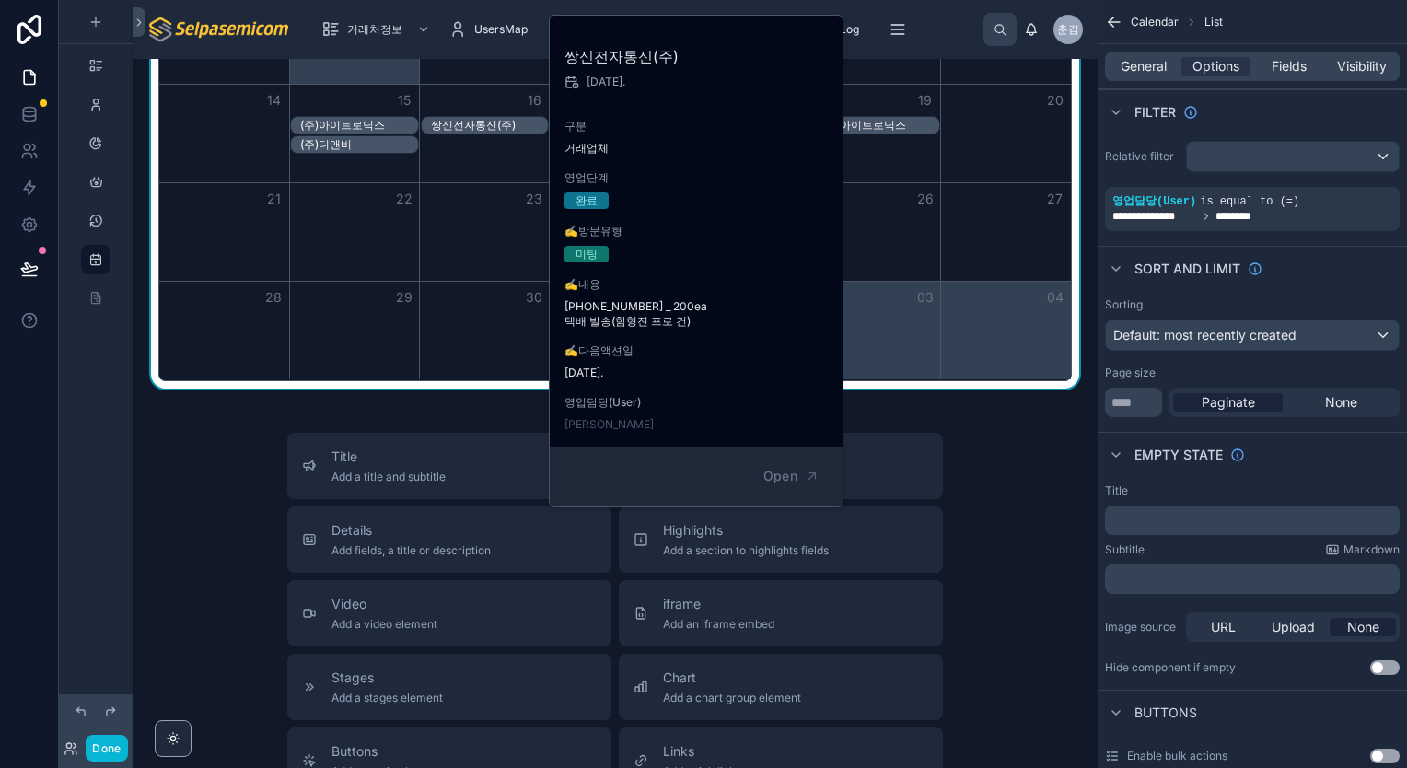
click at [399, 234] on div "Month View" at bounding box center [354, 232] width 131 height 98
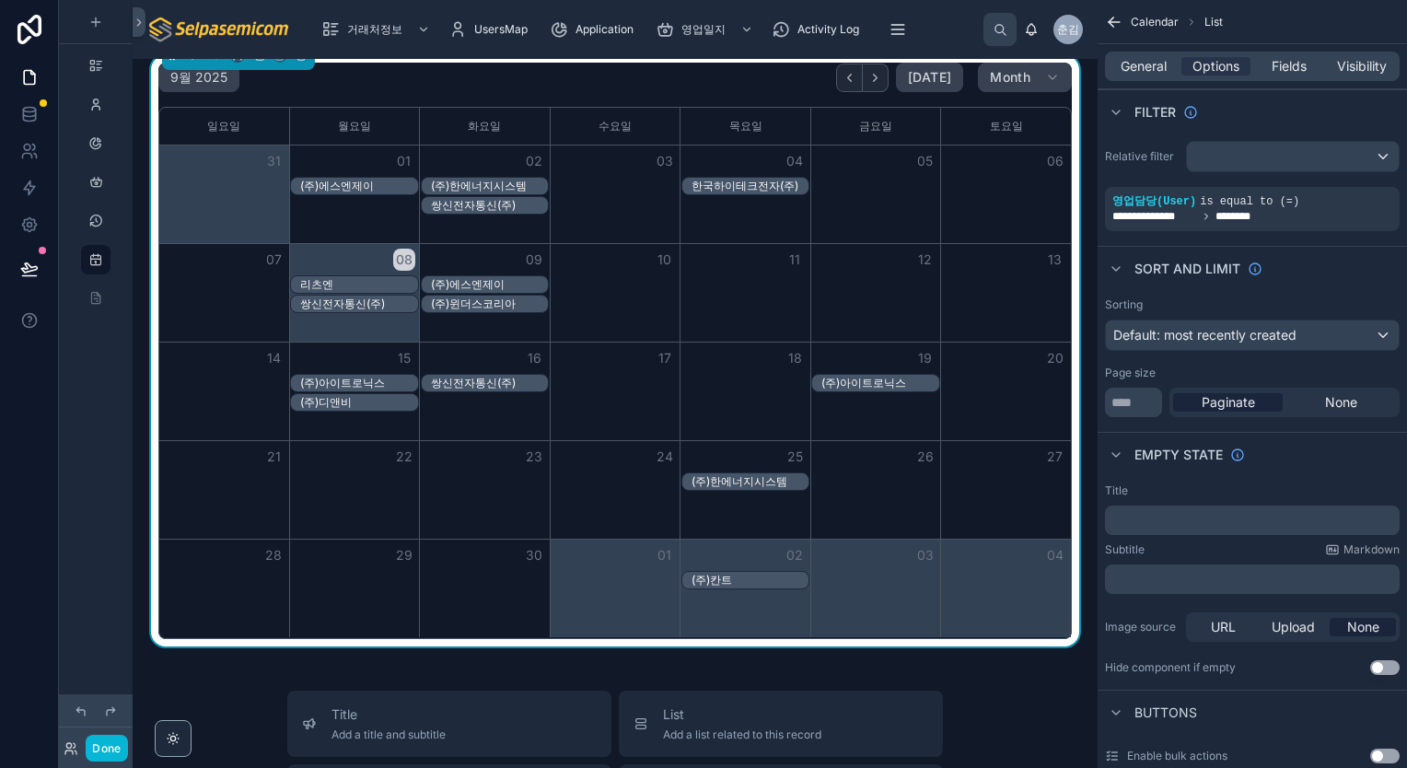
scroll to position [0, 0]
